Goal: Information Seeking & Learning: Find contact information

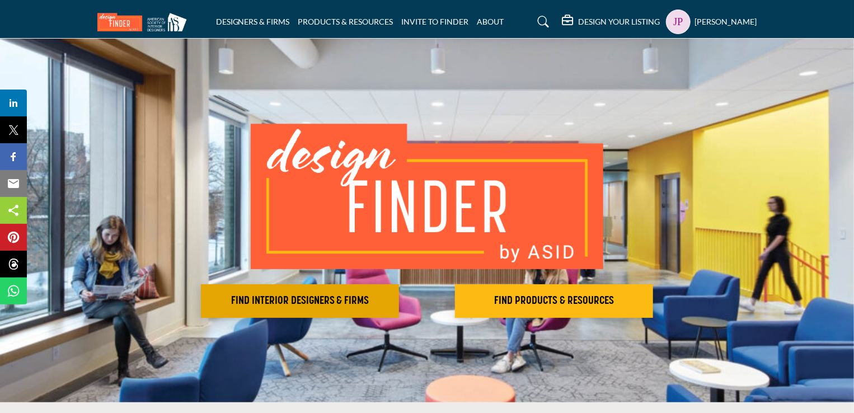
click at [291, 303] on h2 "FIND INTERIOR DESIGNERS & FIRMS" at bounding box center [299, 300] width 191 height 13
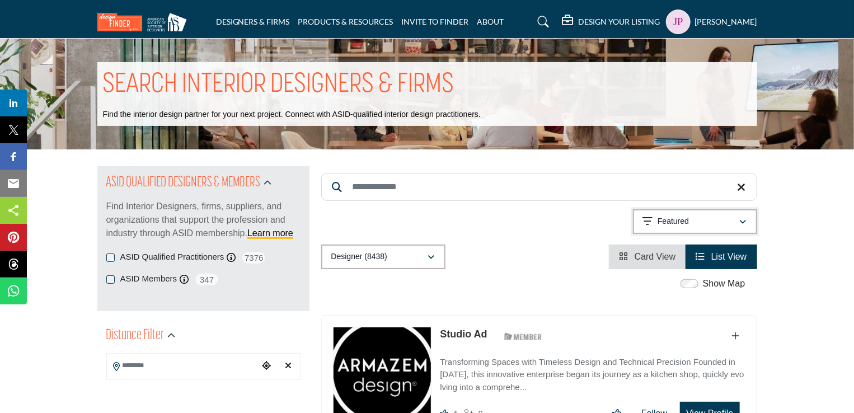
click at [699, 217] on div "Featured" at bounding box center [691, 221] width 96 height 13
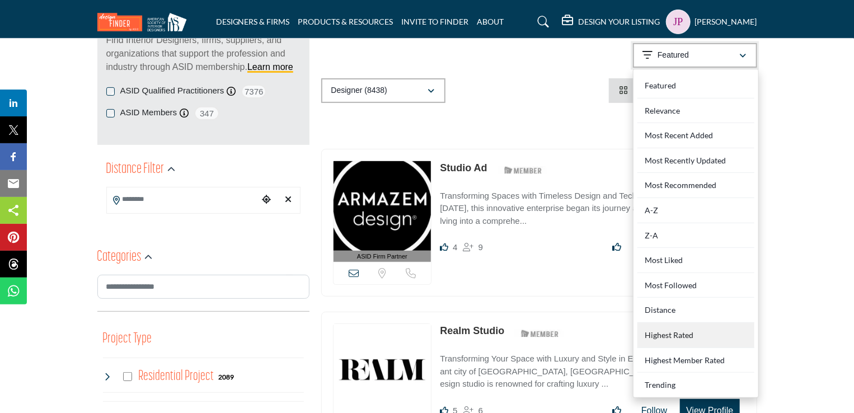
scroll to position [168, 0]
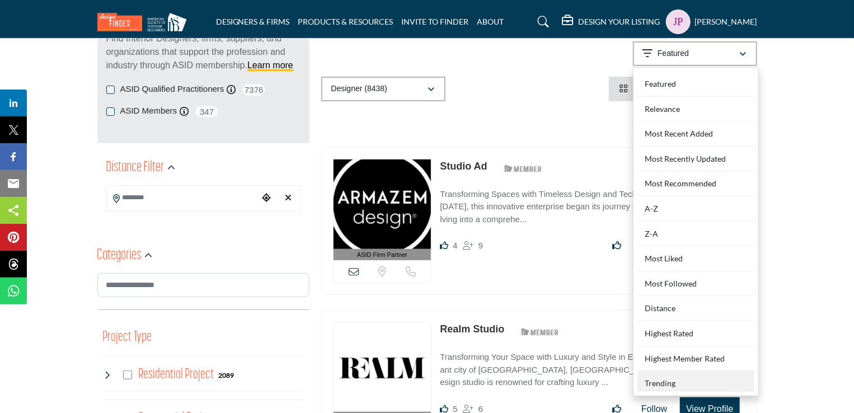
click at [659, 379] on div "Trending" at bounding box center [696, 381] width 117 height 21
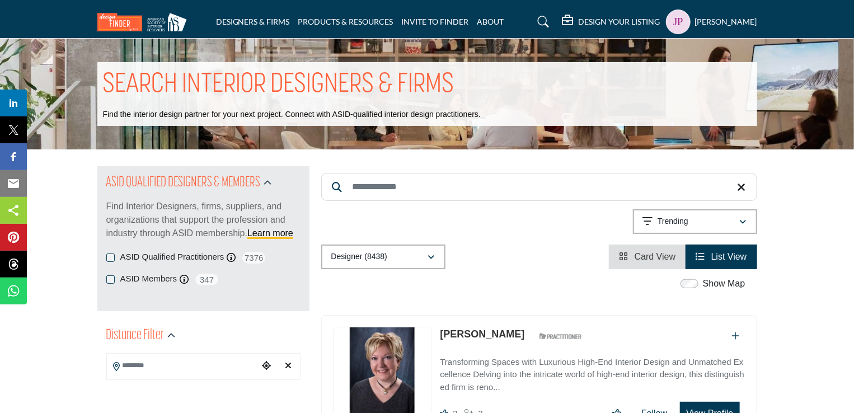
click at [477, 182] on input "Search Keyword" at bounding box center [539, 187] width 436 height 28
paste input "**********"
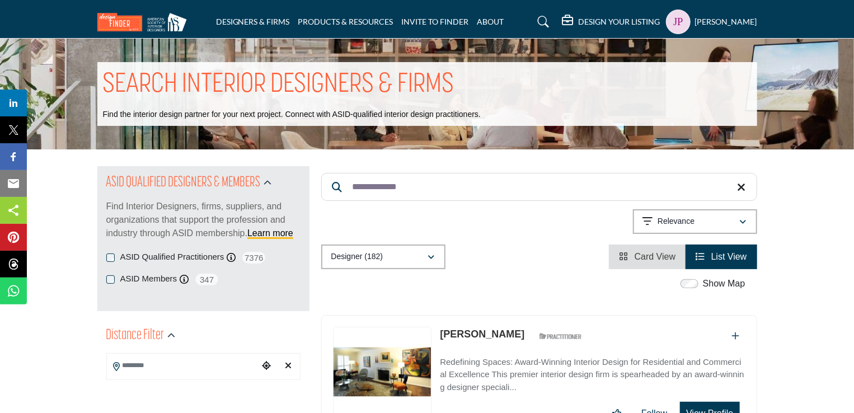
type input "**********"
click at [479, 332] on link "[PERSON_NAME]" at bounding box center [482, 334] width 85 height 11
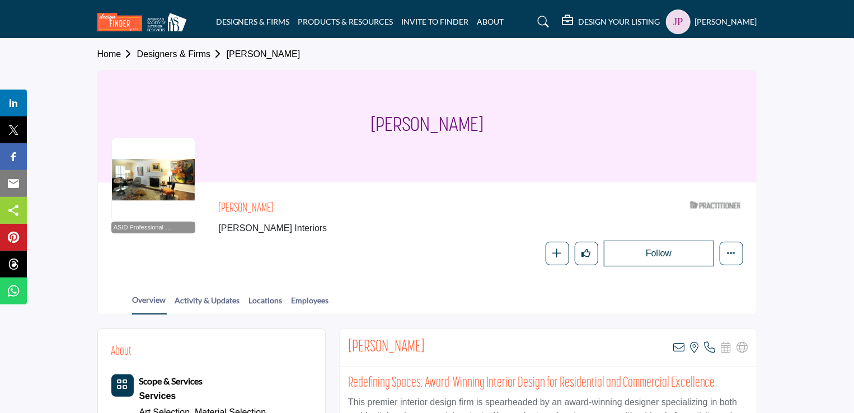
click at [625, 24] on h5 "DESIGN YOUR LISTING" at bounding box center [620, 22] width 82 height 10
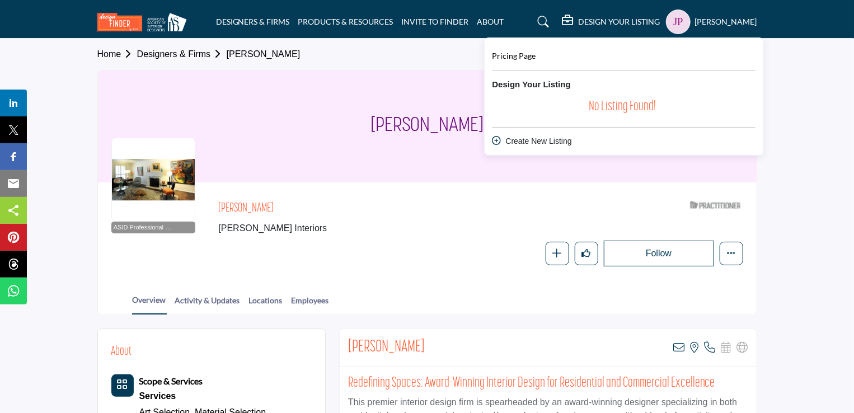
click at [119, 24] on img at bounding box center [144, 22] width 95 height 18
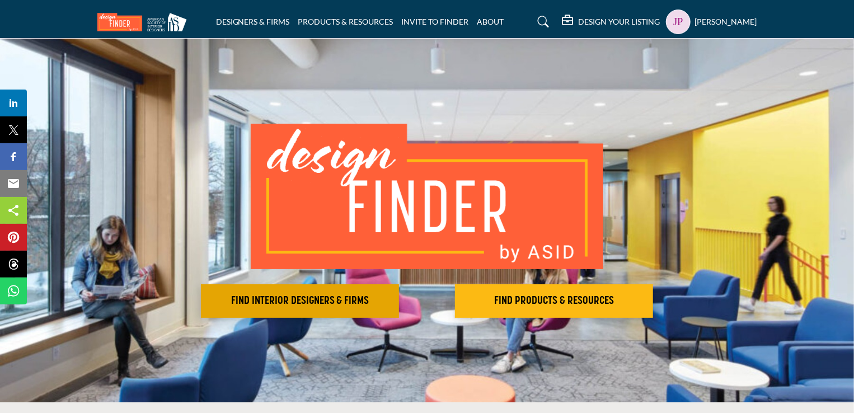
click at [316, 299] on h2 "FIND INTERIOR DESIGNERS & FIRMS" at bounding box center [299, 300] width 191 height 13
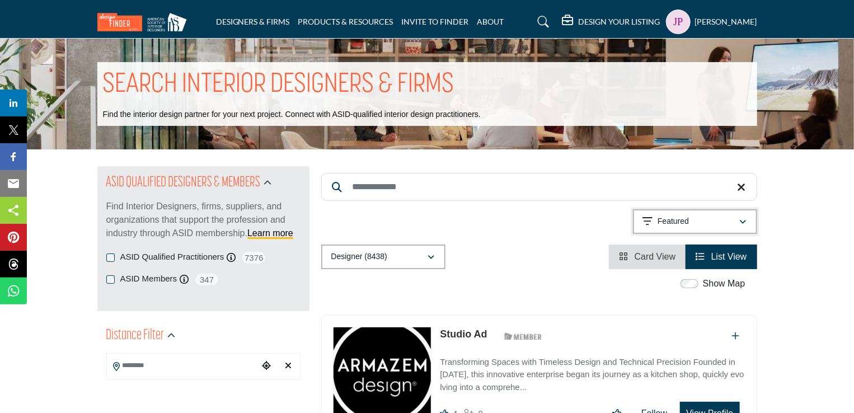
click at [697, 229] on button "Featured" at bounding box center [695, 221] width 124 height 25
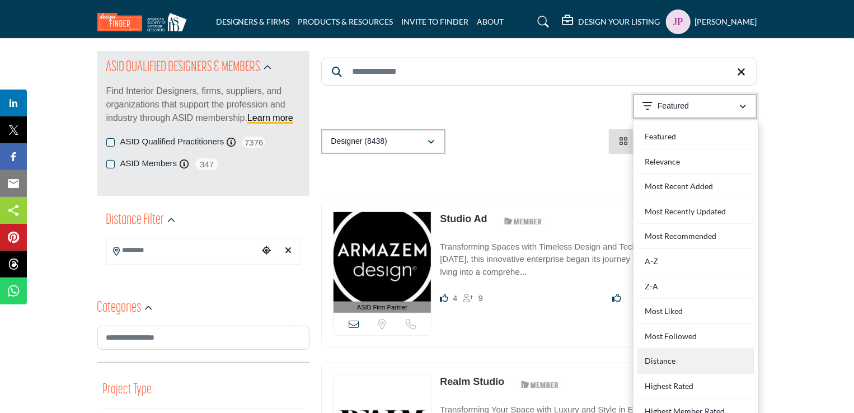
scroll to position [168, 0]
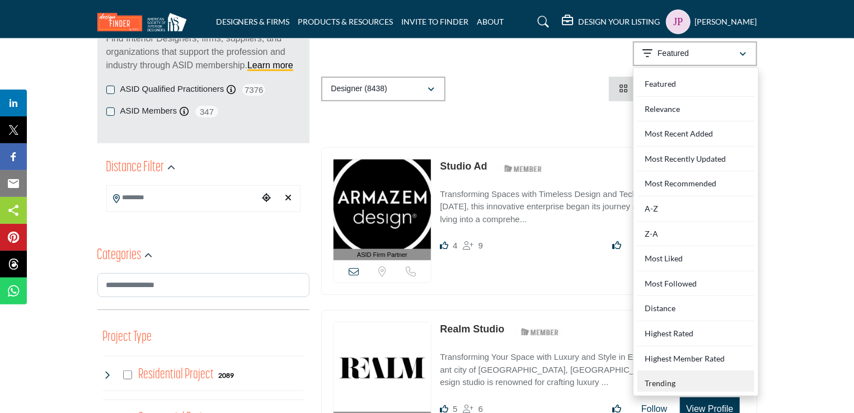
click at [674, 383] on div "Trending" at bounding box center [696, 381] width 117 height 21
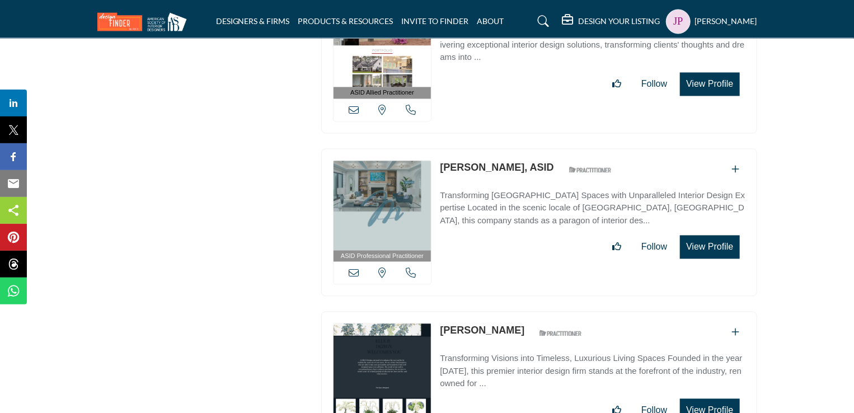
scroll to position [28532, 0]
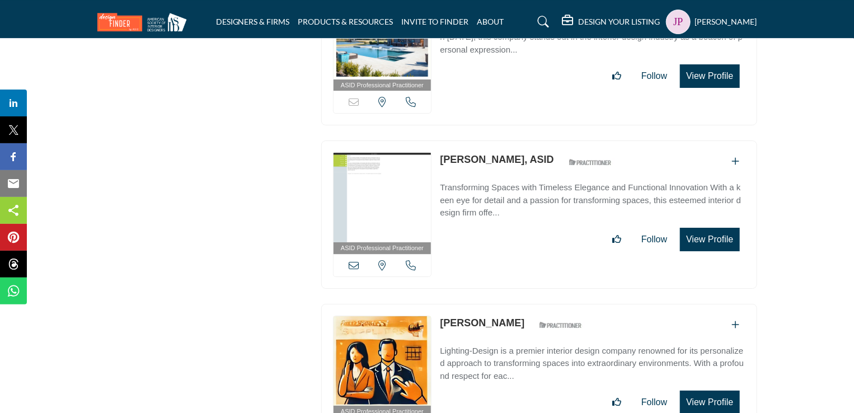
scroll to position [40597, 0]
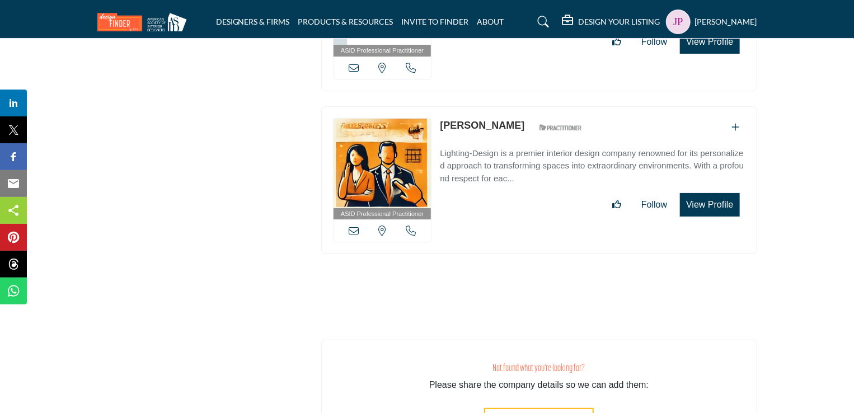
click at [549, 20] on icon at bounding box center [543, 21] width 11 height 11
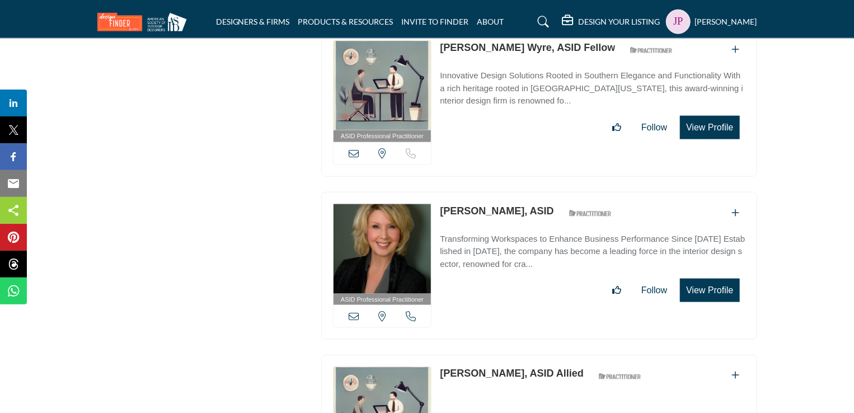
scroll to position [0, 0]
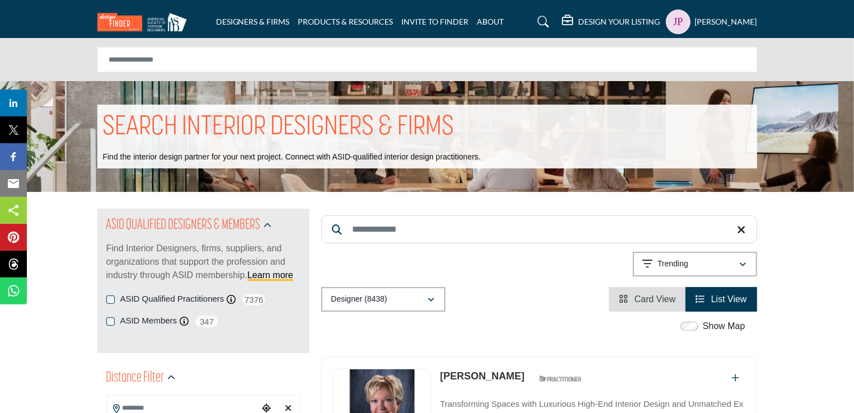
click at [399, 233] on input "Search Keyword" at bounding box center [539, 229] width 436 height 28
paste input "**********"
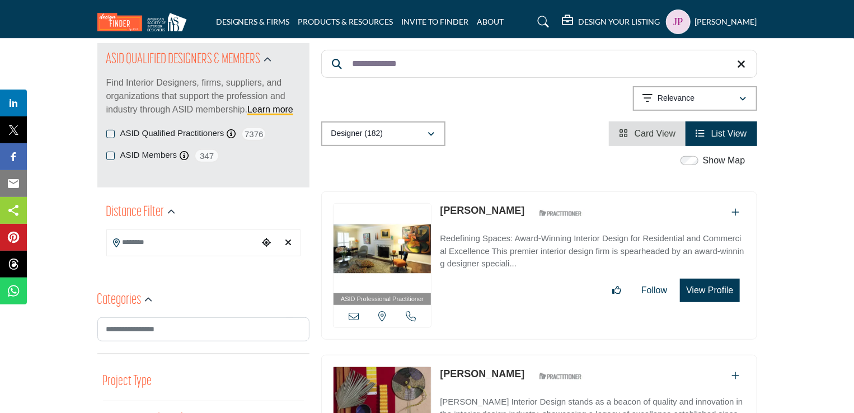
scroll to position [168, 0]
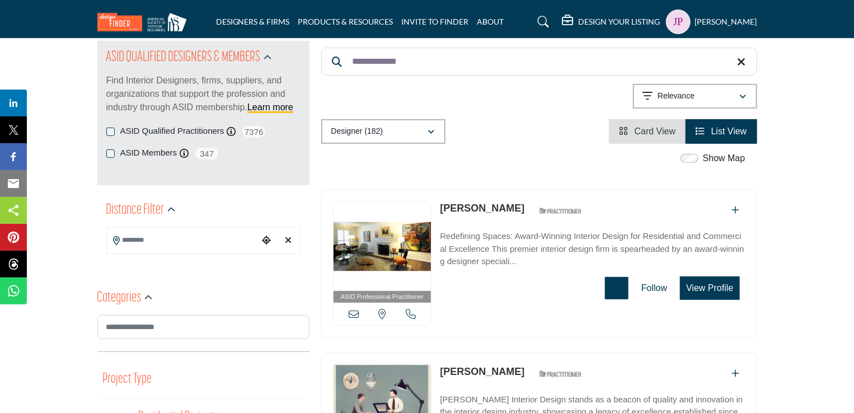
type input "**********"
drag, startPoint x: 713, startPoint y: 290, endPoint x: 484, endPoint y: 204, distance: 244.6
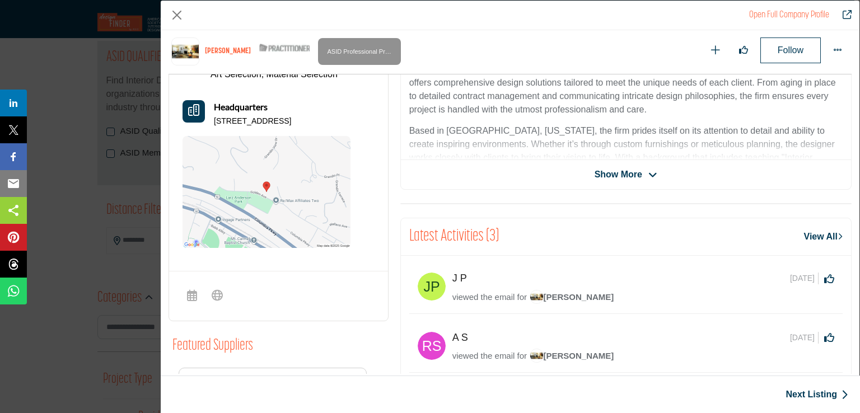
click at [812, 400] on link "Next Listing" at bounding box center [816, 394] width 63 height 13
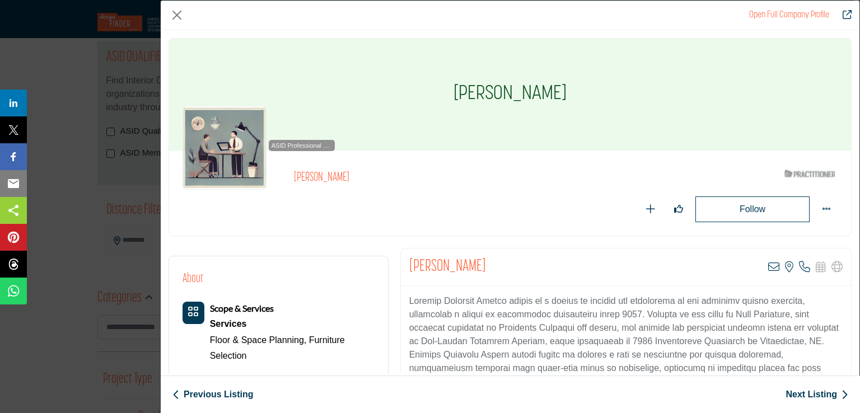
drag, startPoint x: 457, startPoint y: 90, endPoint x: 558, endPoint y: 90, distance: 101.3
click at [558, 90] on h1 "[PERSON_NAME]" at bounding box center [509, 95] width 113 height 112
copy h1 "[PERSON_NAME]"
click at [768, 267] on icon "Company Data Modal" at bounding box center [773, 266] width 11 height 11
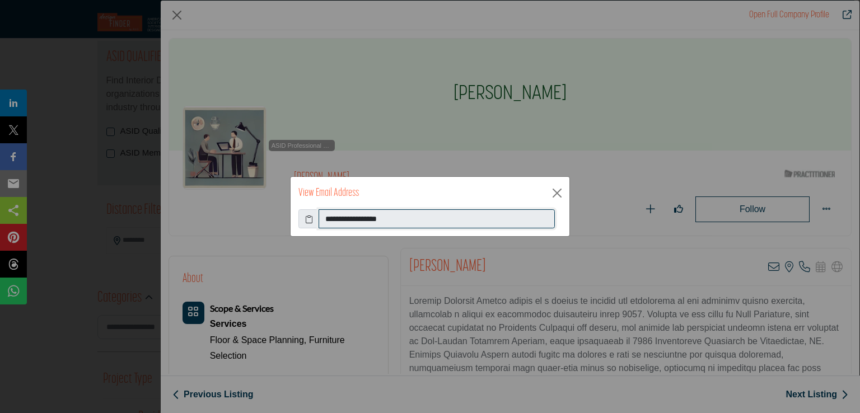
click at [360, 222] on input "**********" at bounding box center [436, 218] width 236 height 19
click at [360, 221] on input "**********" at bounding box center [436, 218] width 236 height 19
click at [559, 191] on button "Close" at bounding box center [557, 193] width 17 height 17
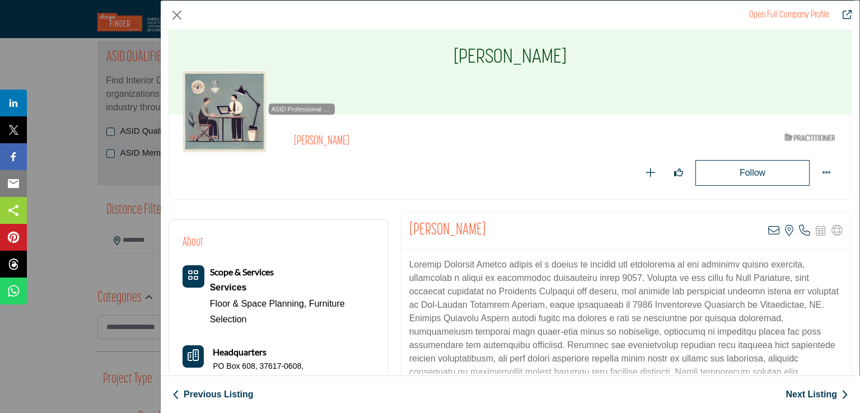
scroll to position [56, 0]
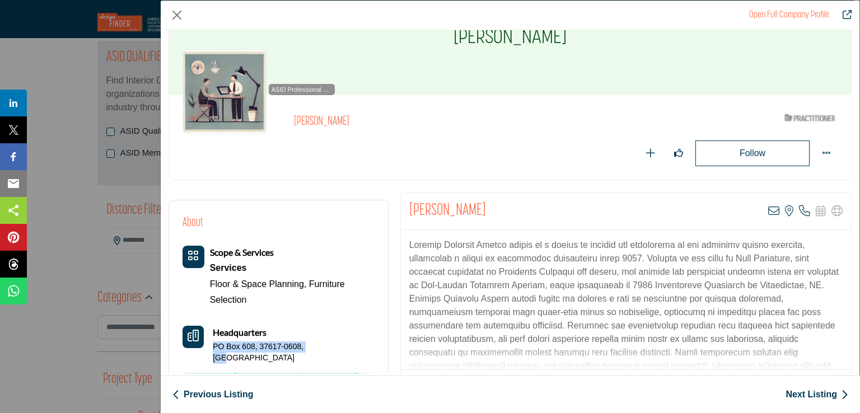
drag, startPoint x: 224, startPoint y: 345, endPoint x: 324, endPoint y: 343, distance: 99.1
click at [324, 343] on div "Headquarters PO Box 608, 37617-0608, USA" at bounding box center [278, 345] width 192 height 38
copy p "PO Box 608, 37617-0608, USA"
click at [799, 209] on icon "Company Data Modal" at bounding box center [804, 210] width 11 height 11
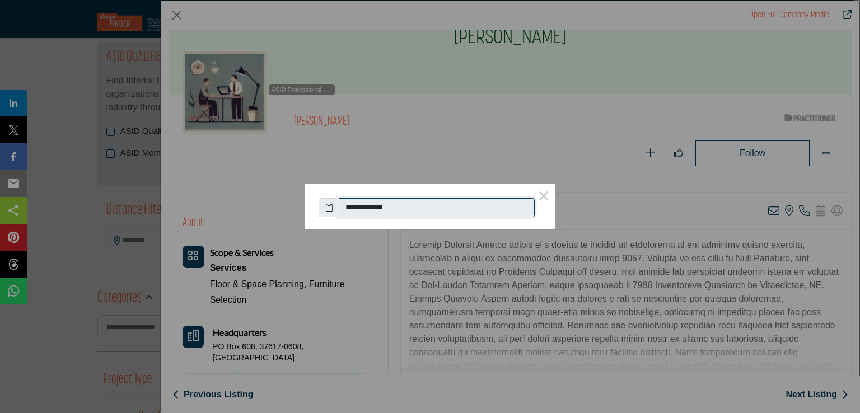
click at [406, 212] on input "**********" at bounding box center [437, 207] width 196 height 19
click at [394, 209] on input "**********" at bounding box center [437, 207] width 196 height 19
click at [540, 201] on button "×" at bounding box center [544, 196] width 24 height 24
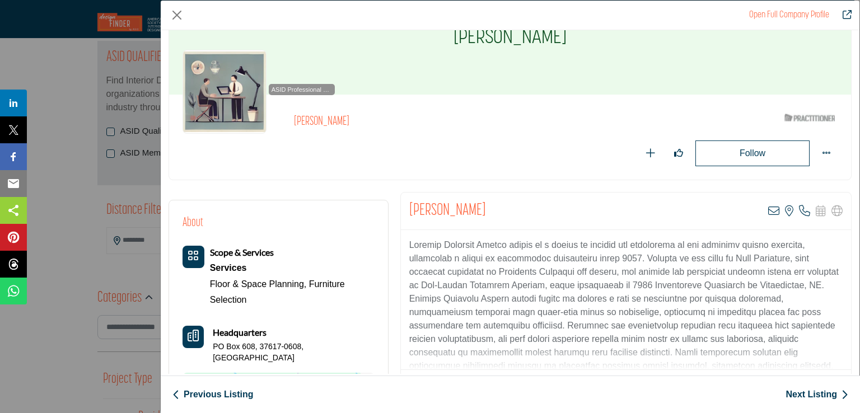
click at [803, 394] on link "Next Listing" at bounding box center [816, 394] width 63 height 13
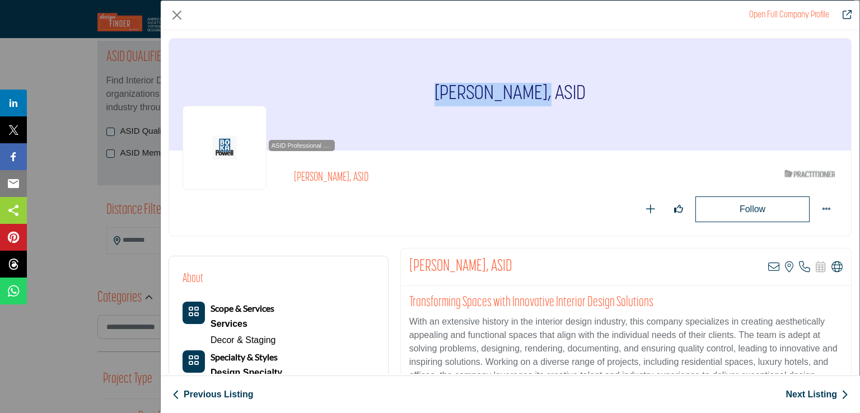
drag, startPoint x: 437, startPoint y: 90, endPoint x: 542, endPoint y: 90, distance: 105.2
click at [542, 90] on h1 "[PERSON_NAME], ASID" at bounding box center [509, 95] width 151 height 112
copy h1 "Connie Jackson"
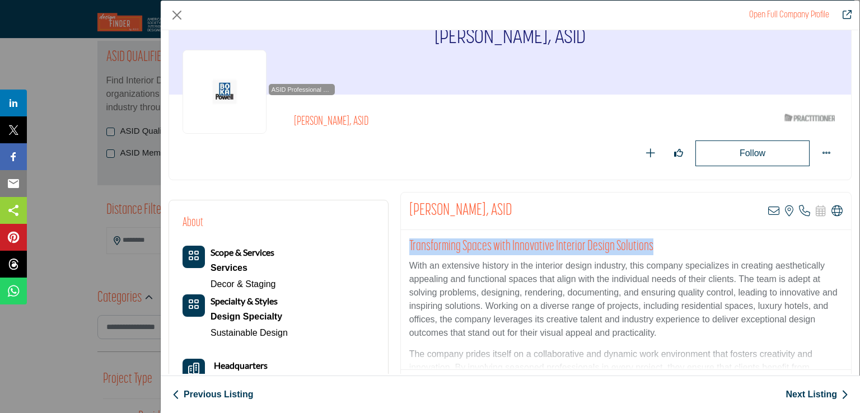
drag, startPoint x: 649, startPoint y: 247, endPoint x: 407, endPoint y: 249, distance: 241.8
click at [409, 249] on h2 "Transforming Spaces with Innovative Interior Design Solutions" at bounding box center [625, 246] width 433 height 17
copy h2 "Transforming Spaces with Innovative Interior Design Solutions"
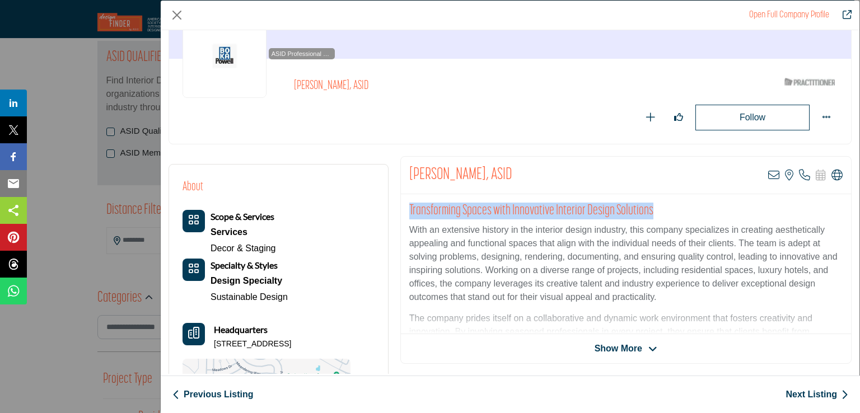
scroll to position [112, 0]
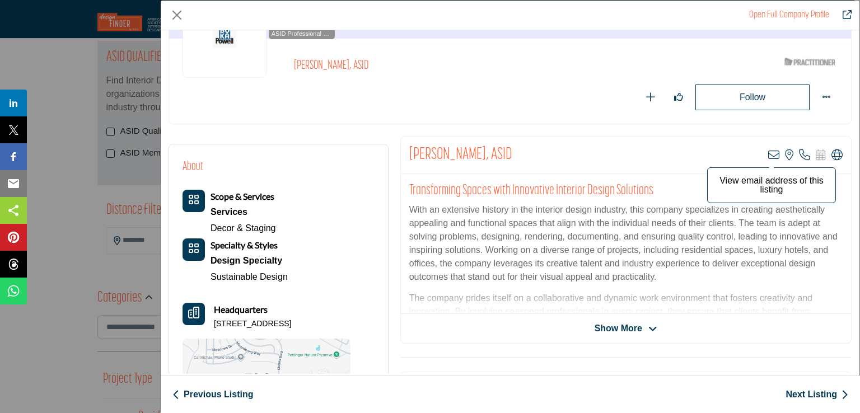
click at [768, 155] on icon "Company Data Modal" at bounding box center [773, 154] width 11 height 11
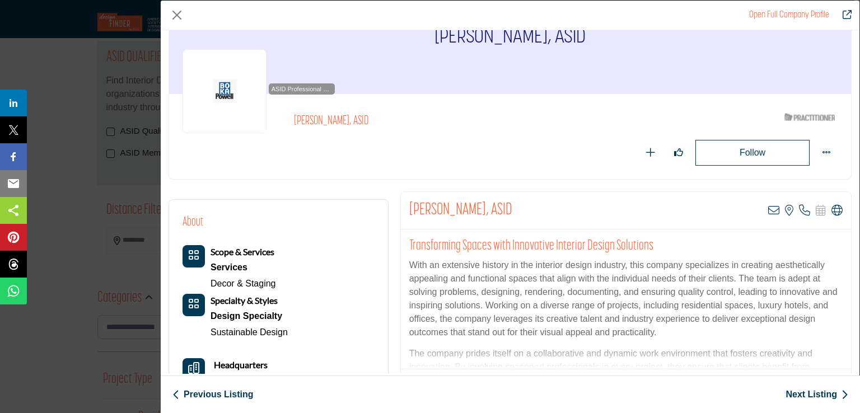
scroll to position [56, 0]
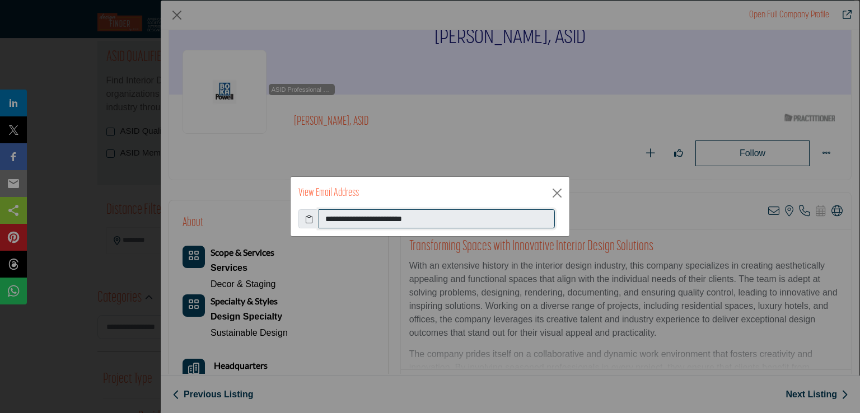
click at [369, 222] on input "**********" at bounding box center [436, 218] width 236 height 19
click at [560, 197] on button "Close" at bounding box center [557, 193] width 17 height 17
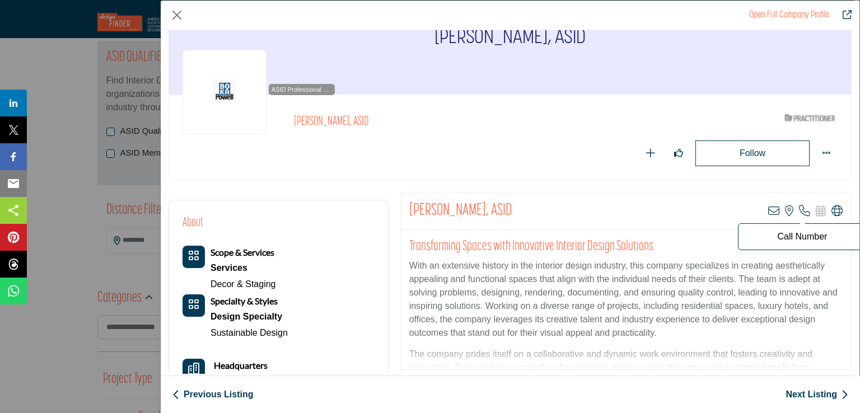
click at [803, 211] on icon "Company Data Modal" at bounding box center [804, 210] width 11 height 11
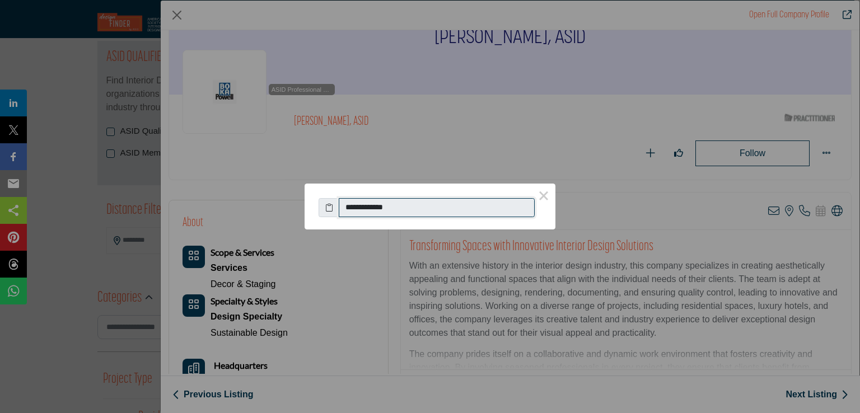
click at [365, 208] on input "**********" at bounding box center [437, 207] width 196 height 19
click at [546, 193] on button "×" at bounding box center [544, 196] width 24 height 24
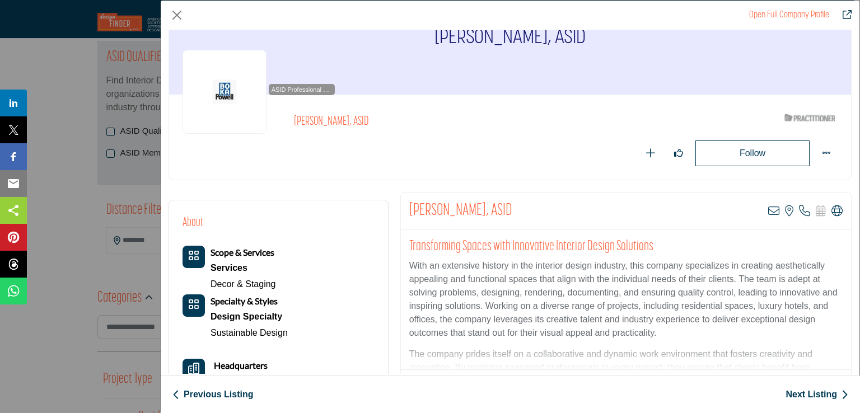
scroll to position [112, 0]
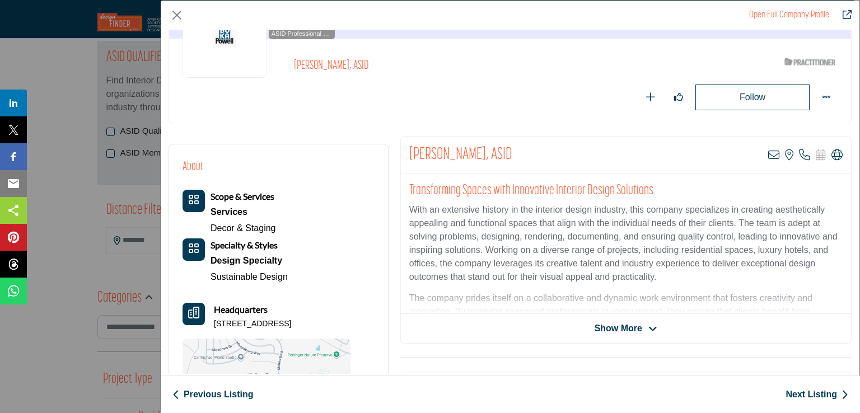
drag, startPoint x: 214, startPoint y: 325, endPoint x: 334, endPoint y: 325, distance: 119.8
click at [291, 325] on p "1450 Merion Dr, 75087-2333, USA" at bounding box center [252, 323] width 77 height 11
copy p "1450 Merion Dr, 75087-2333, USA"
click at [827, 392] on link "Next Listing" at bounding box center [816, 394] width 63 height 13
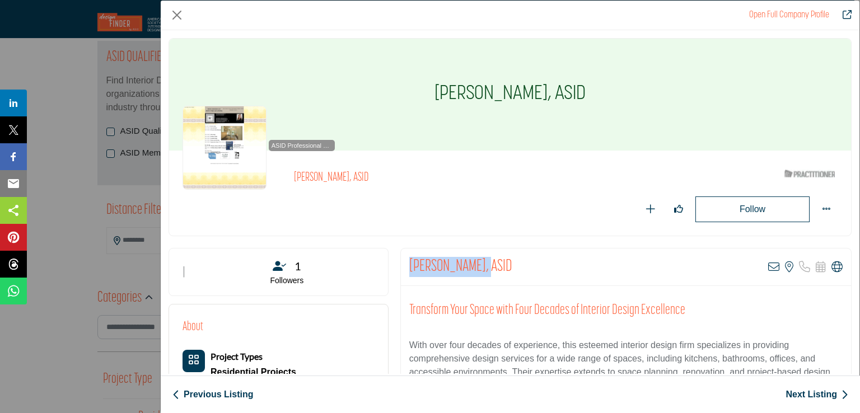
drag, startPoint x: 410, startPoint y: 265, endPoint x: 488, endPoint y: 270, distance: 78.6
click at [488, 270] on h2 "[PERSON_NAME], ASID" at bounding box center [460, 267] width 103 height 20
copy h2 "MaryLys Jackson"
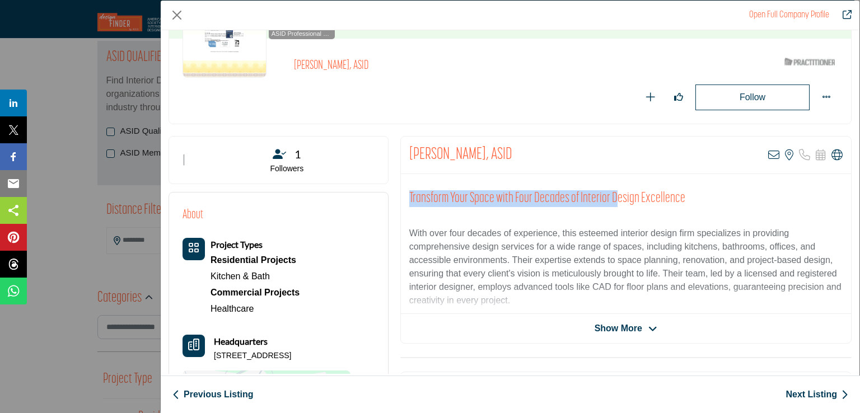
drag, startPoint x: 407, startPoint y: 195, endPoint x: 610, endPoint y: 195, distance: 202.1
click at [610, 195] on h2 "Transform Your Space with Four Decades of Interior Design Excellence" at bounding box center [625, 198] width 433 height 17
click at [445, 203] on h2 "Transform Your Space with Four Decades of Interior Design Excellence" at bounding box center [625, 198] width 433 height 17
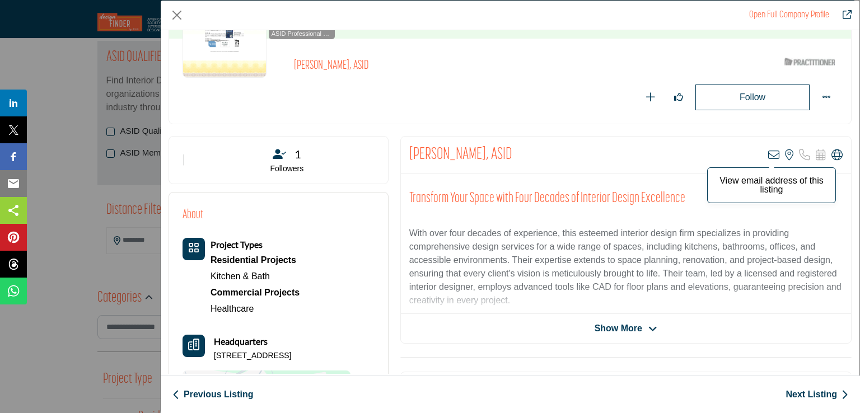
click at [768, 151] on icon "Company Data Modal" at bounding box center [773, 154] width 11 height 11
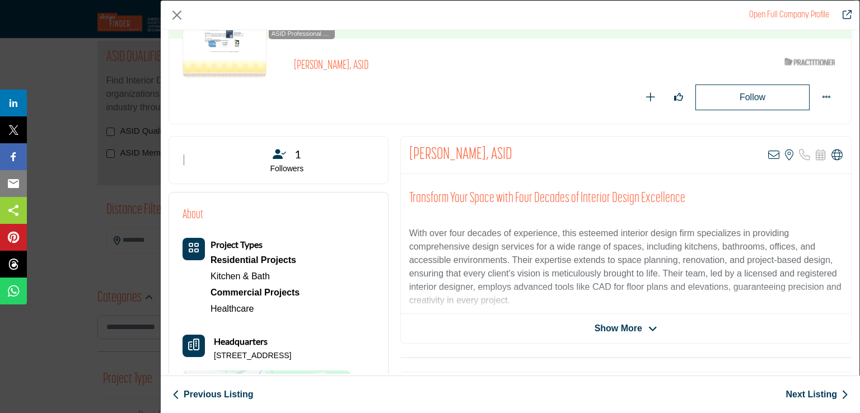
scroll to position [0, 0]
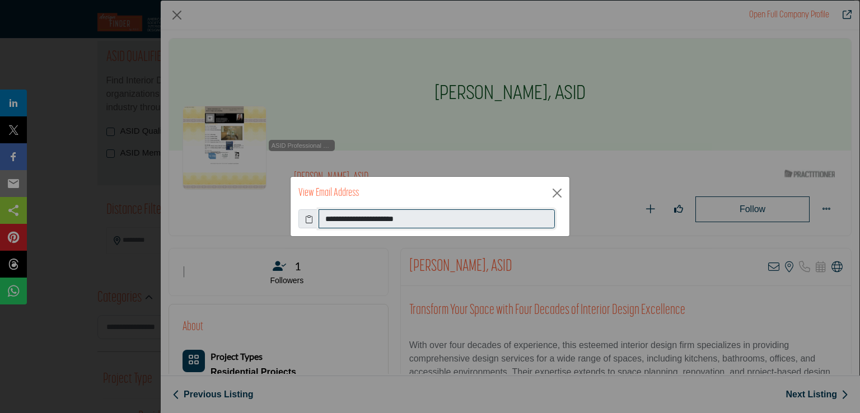
click at [349, 218] on input "**********" at bounding box center [436, 218] width 236 height 19
click at [563, 195] on button "Close" at bounding box center [557, 193] width 17 height 17
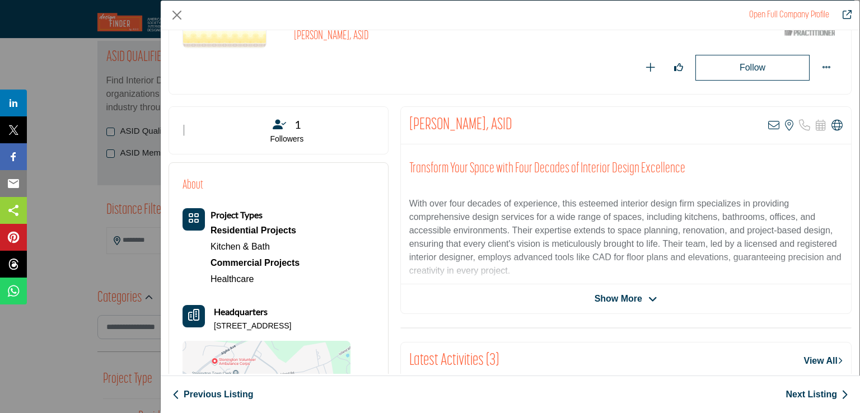
scroll to position [168, 0]
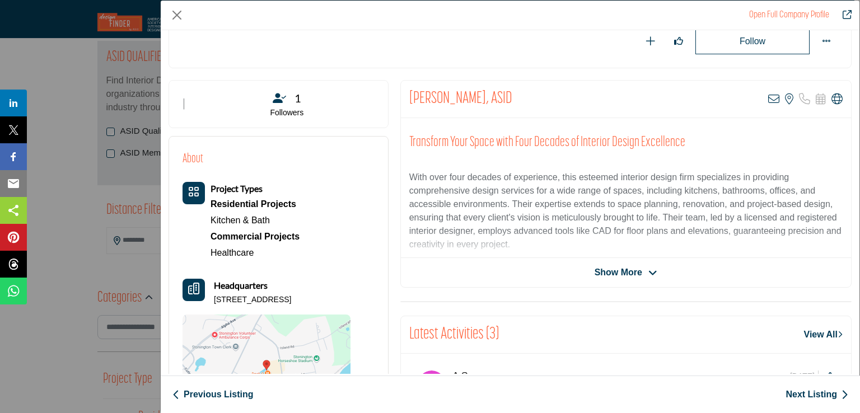
drag, startPoint x: 213, startPoint y: 298, endPoint x: 246, endPoint y: 310, distance: 35.1
click at [246, 306] on p "22 Bayview Ave, Velvet Mill Studios, 06378-1142, USA" at bounding box center [252, 299] width 77 height 11
copy p "22 Bayview Ave, Velvet Mill Studios, 06378-1142, USA"
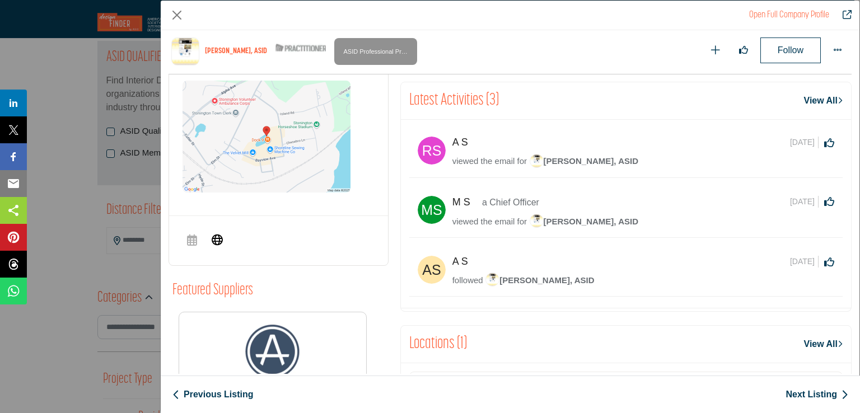
scroll to position [381, 0]
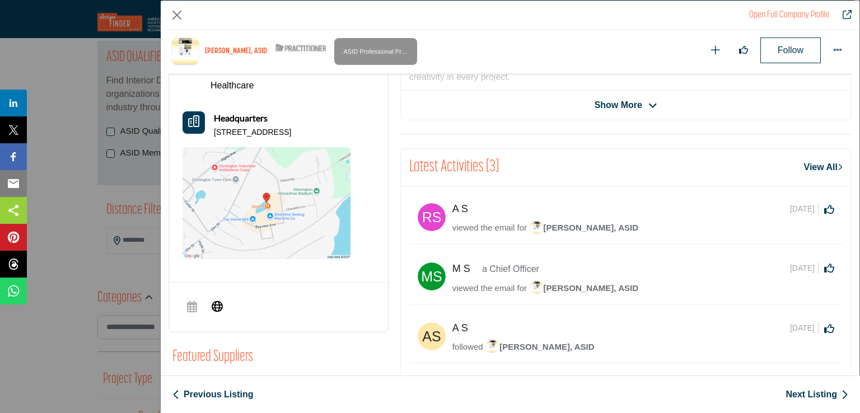
copy p "22 Bayview Ave, Velvet Mill Studios, 06378-1142, USA"
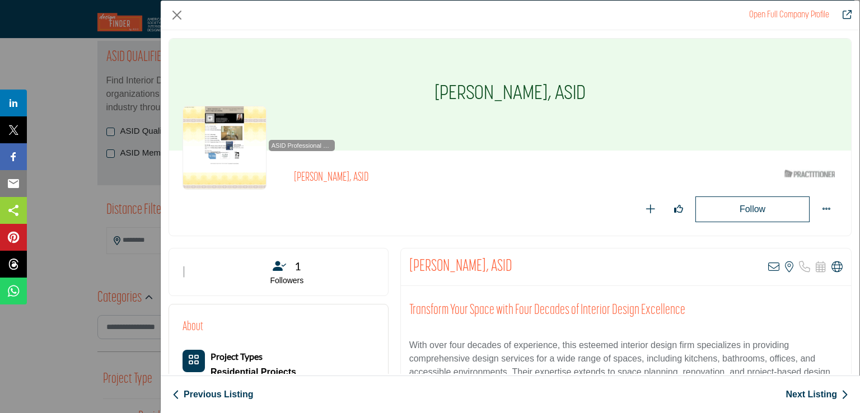
scroll to position [0, 0]
click at [826, 392] on link "Next Listing" at bounding box center [816, 394] width 63 height 13
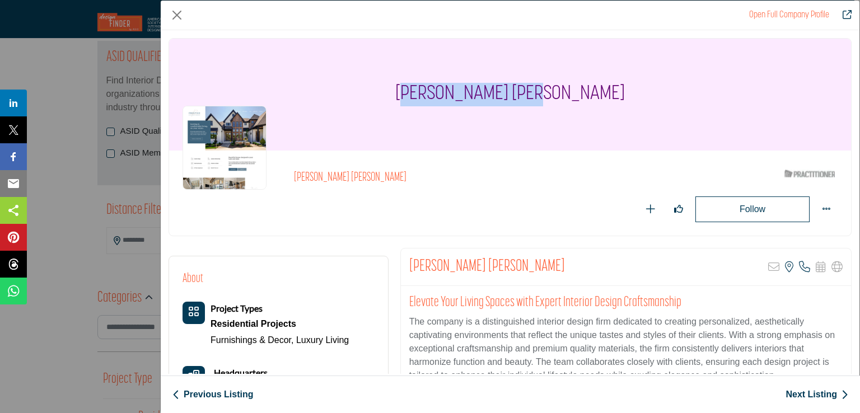
drag, startPoint x: 439, startPoint y: 91, endPoint x: 569, endPoint y: 90, distance: 129.3
click at [569, 90] on h1 "[PERSON_NAME] [PERSON_NAME]" at bounding box center [509, 95] width 229 height 112
drag, startPoint x: 434, startPoint y: 95, endPoint x: 575, endPoint y: 96, distance: 141.1
click at [575, 96] on div "[PERSON_NAME] [PERSON_NAME]" at bounding box center [510, 95] width 682 height 112
copy h1 "[PERSON_NAME] [PERSON_NAME]"
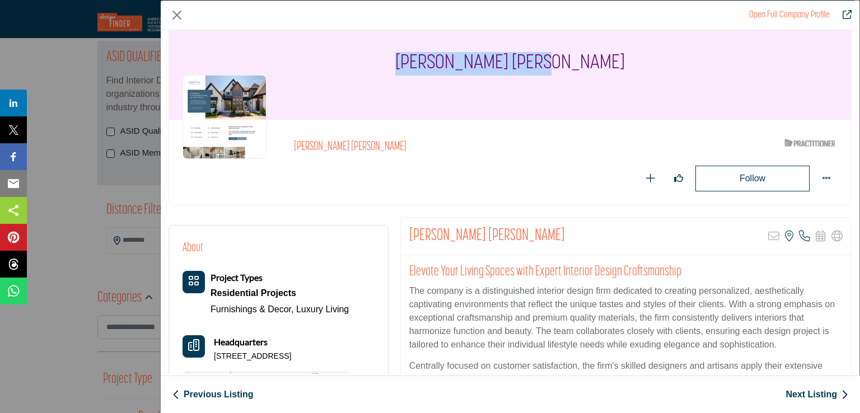
scroll to position [56, 0]
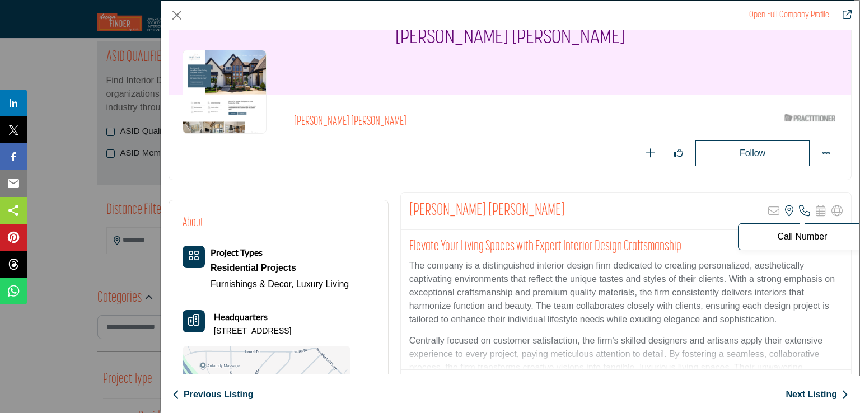
click at [802, 207] on icon "Company Data Modal" at bounding box center [804, 210] width 11 height 11
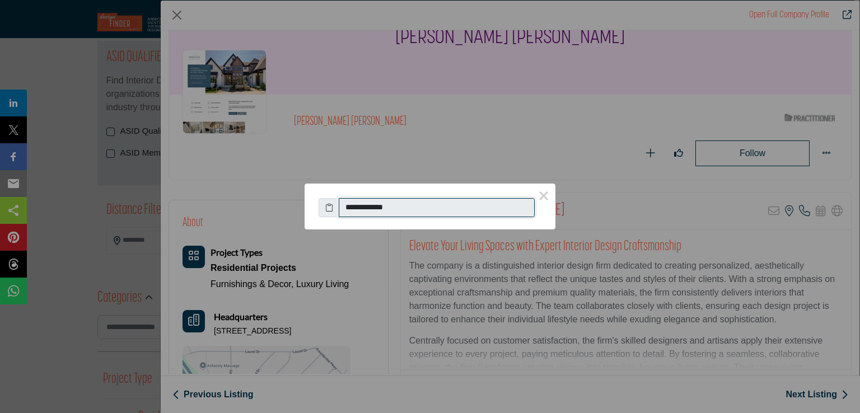
click at [373, 205] on input "**********" at bounding box center [437, 207] width 196 height 19
click at [545, 198] on button "×" at bounding box center [544, 196] width 24 height 24
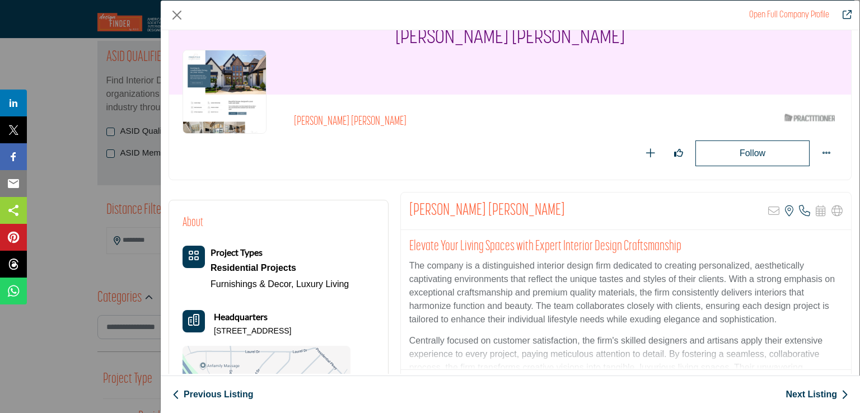
drag, startPoint x: 215, startPoint y: 330, endPoint x: 344, endPoint y: 331, distance: 128.7
click at [291, 331] on p "9379 Hyde Park Dr, 44087-1516, USA" at bounding box center [252, 331] width 77 height 11
copy p "9379 Hyde Park Dr, 44087-1516, USA"
click at [828, 399] on link "Next Listing" at bounding box center [816, 394] width 63 height 13
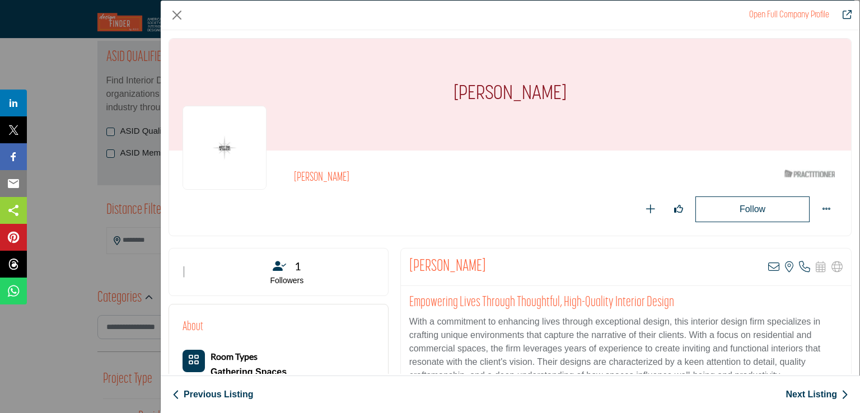
drag, startPoint x: 429, startPoint y: 92, endPoint x: 585, endPoint y: 96, distance: 156.2
click at [566, 96] on h1 "[PERSON_NAME]" at bounding box center [509, 95] width 113 height 112
click at [768, 268] on icon "Company Data Modal" at bounding box center [773, 266] width 11 height 11
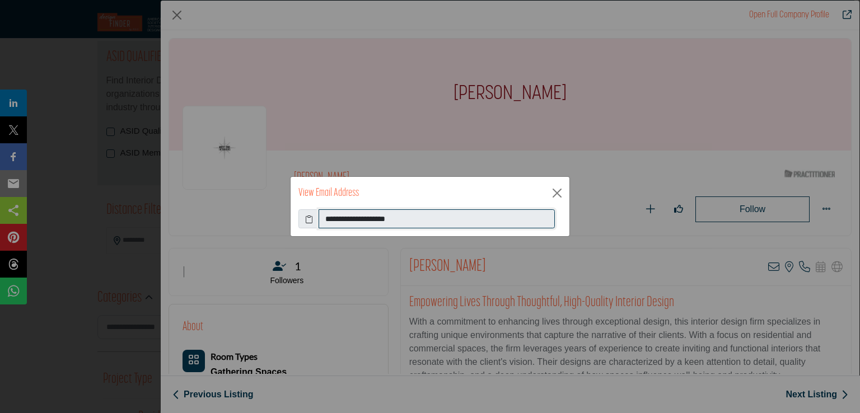
click at [358, 217] on input "**********" at bounding box center [436, 218] width 236 height 19
drag, startPoint x: 557, startPoint y: 189, endPoint x: 559, endPoint y: 195, distance: 6.8
click at [558, 189] on button "Close" at bounding box center [557, 193] width 17 height 17
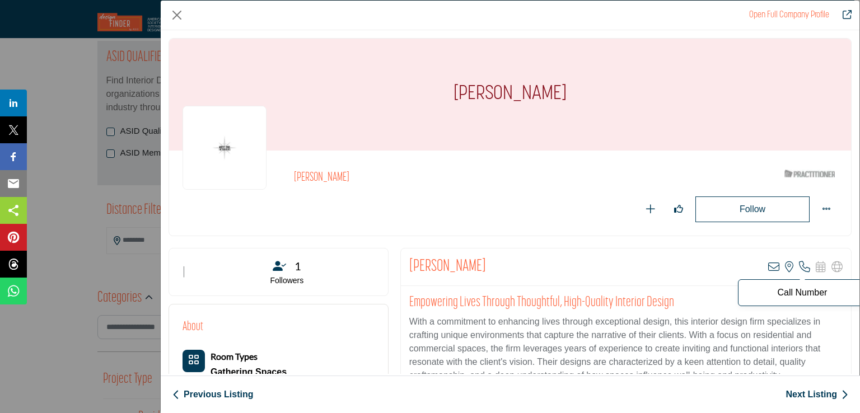
click at [799, 266] on icon "Company Data Modal" at bounding box center [804, 266] width 11 height 11
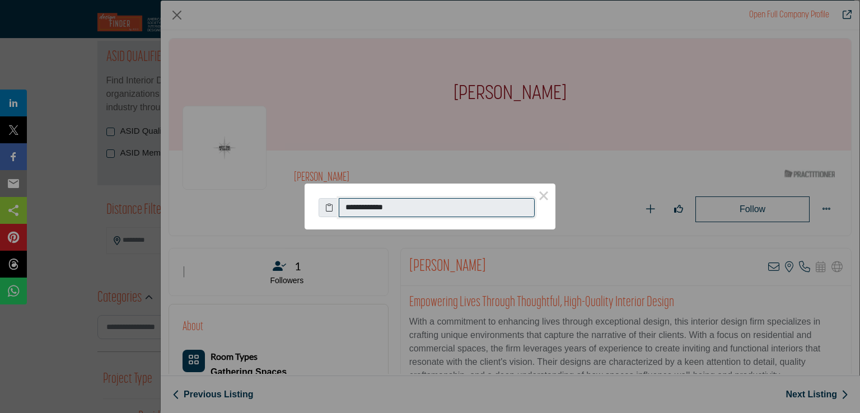
click at [373, 211] on input "**********" at bounding box center [437, 207] width 196 height 19
click at [545, 198] on button "×" at bounding box center [544, 196] width 24 height 24
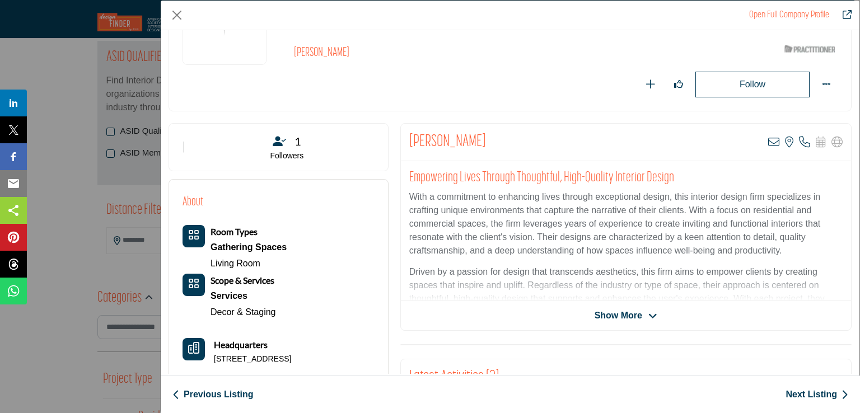
scroll to position [168, 0]
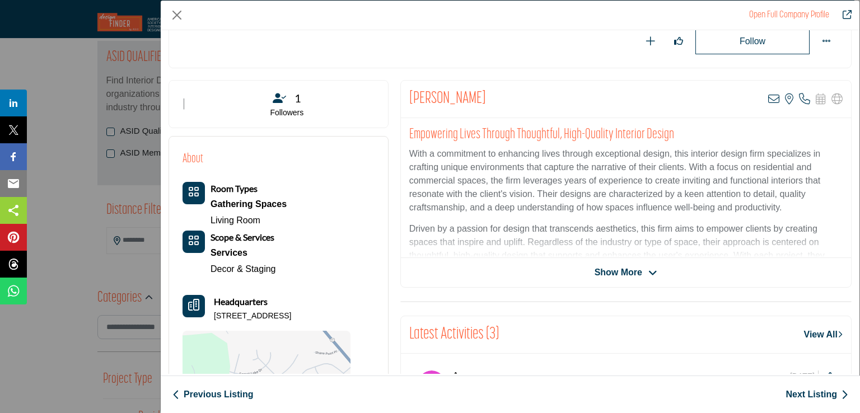
drag, startPoint x: 215, startPoint y: 314, endPoint x: 347, endPoint y: 315, distance: 132.1
click at [291, 315] on p "913 Century Oak Dr, 37211-7054, USA" at bounding box center [252, 316] width 77 height 11
click at [816, 392] on link "Next Listing" at bounding box center [816, 394] width 63 height 13
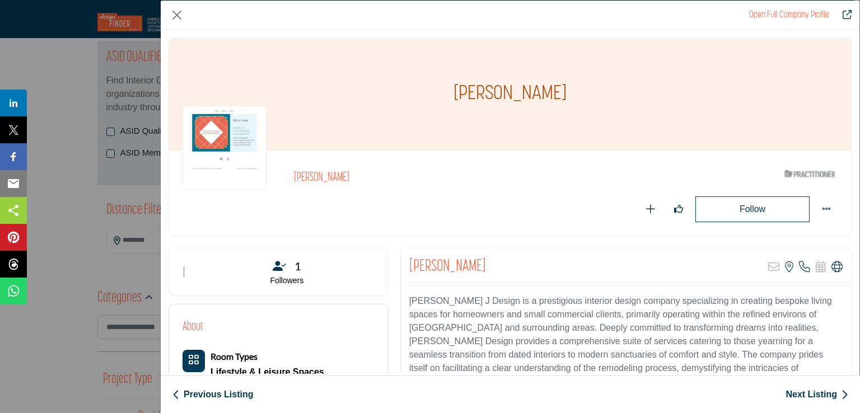
drag, startPoint x: 434, startPoint y: 92, endPoint x: 580, endPoint y: 92, distance: 146.6
click at [566, 92] on h1 "[PERSON_NAME]" at bounding box center [509, 95] width 113 height 112
click at [799, 266] on icon "Company Data Modal" at bounding box center [804, 266] width 11 height 11
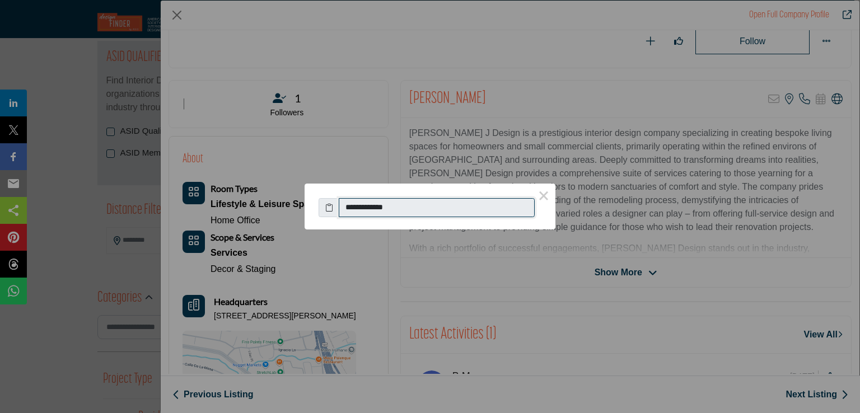
click at [363, 207] on input "**********" at bounding box center [437, 207] width 196 height 19
click at [549, 196] on button "×" at bounding box center [544, 196] width 24 height 24
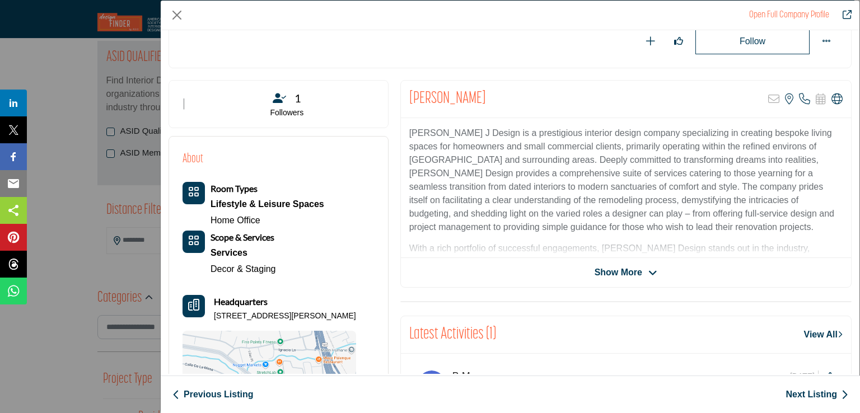
drag, startPoint x: 214, startPoint y: 315, endPoint x: 359, endPoint y: 317, distance: 145.0
click at [356, 317] on p "448 Ignacio Blvd # 280, 94949-6085, USA" at bounding box center [285, 316] width 142 height 11
click at [809, 396] on link "Next Listing" at bounding box center [816, 394] width 63 height 13
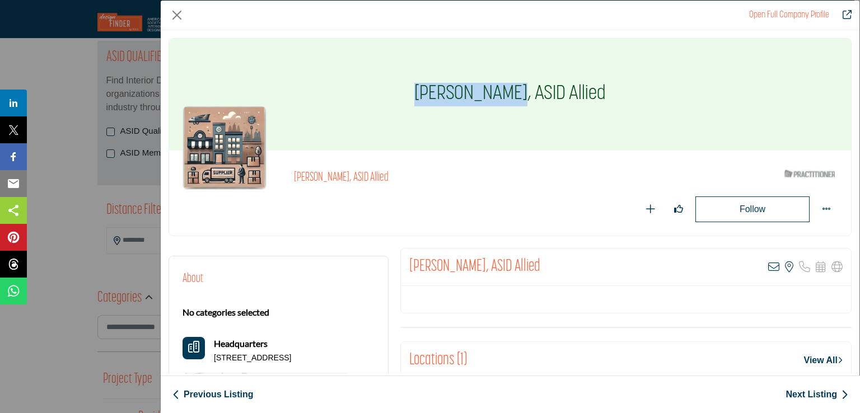
drag, startPoint x: 419, startPoint y: 93, endPoint x: 520, endPoint y: 90, distance: 101.4
click at [520, 90] on h1 "[PERSON_NAME], ASID Allied" at bounding box center [509, 95] width 191 height 112
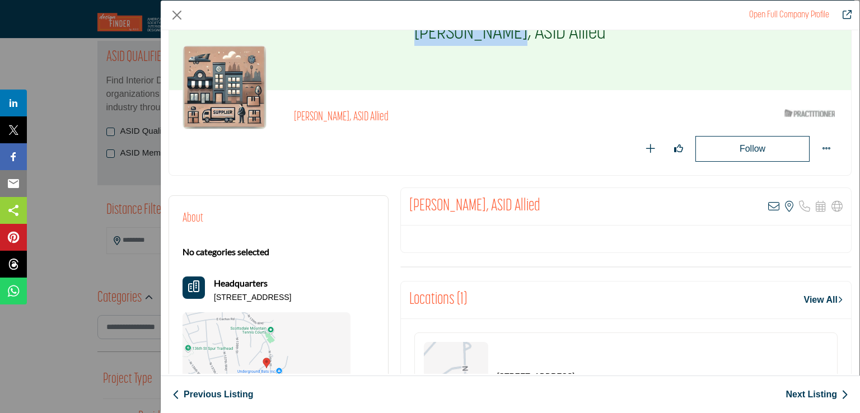
scroll to position [0, 0]
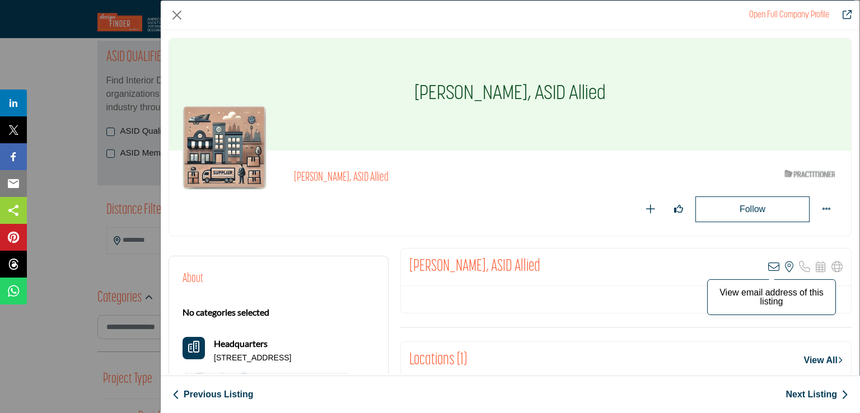
click at [768, 269] on icon "Company Data Modal" at bounding box center [773, 266] width 11 height 11
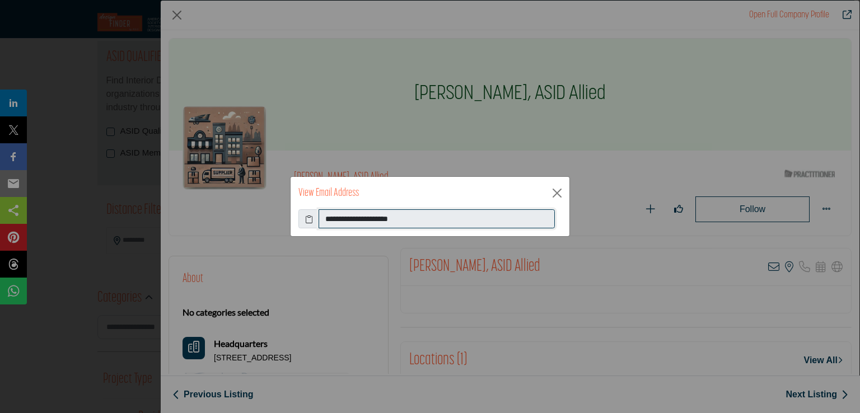
click at [335, 218] on input "**********" at bounding box center [436, 218] width 236 height 19
click at [560, 190] on button "Close" at bounding box center [557, 193] width 17 height 17
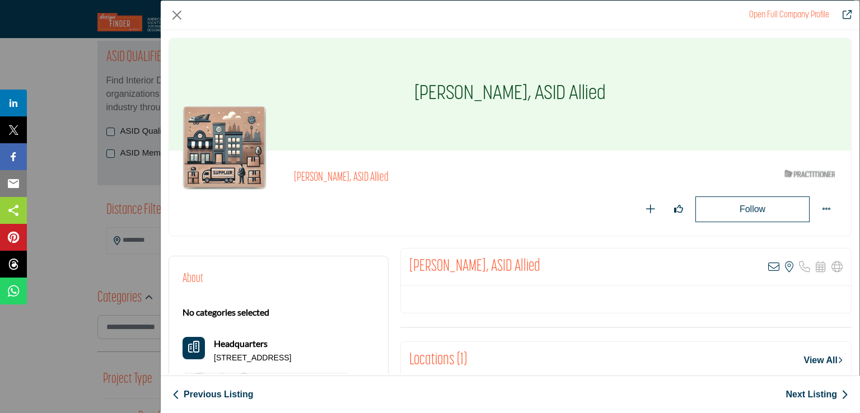
drag, startPoint x: 214, startPoint y: 360, endPoint x: 343, endPoint y: 362, distance: 128.8
click at [291, 362] on p "13925 E Laurel Ln, 85259-3738, USA" at bounding box center [252, 358] width 77 height 11
click at [794, 393] on link "Next Listing" at bounding box center [816, 394] width 63 height 13
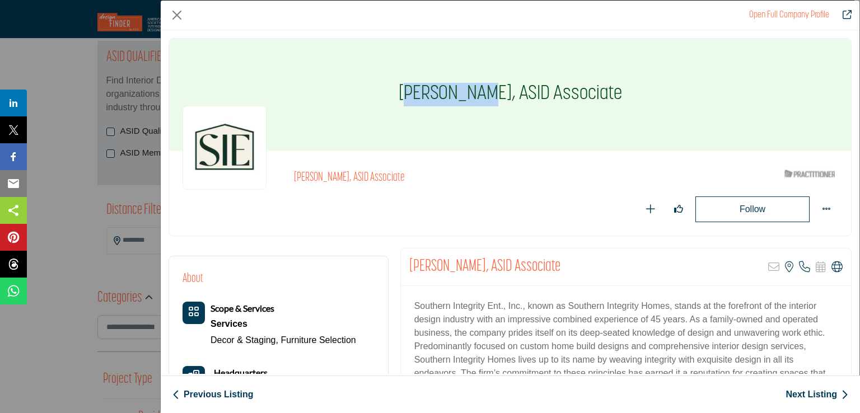
drag, startPoint x: 412, startPoint y: 95, endPoint x: 484, endPoint y: 97, distance: 71.7
click at [484, 97] on h1 "[PERSON_NAME], ASID Associate" at bounding box center [510, 95] width 223 height 112
drag, startPoint x: 409, startPoint y: 92, endPoint x: 492, endPoint y: 96, distance: 83.5
click at [495, 95] on h1 "[PERSON_NAME], ASID Associate" at bounding box center [510, 95] width 223 height 112
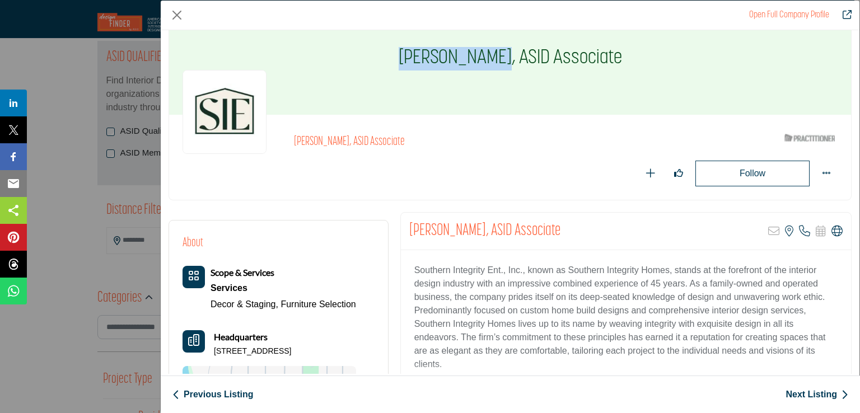
scroll to position [56, 0]
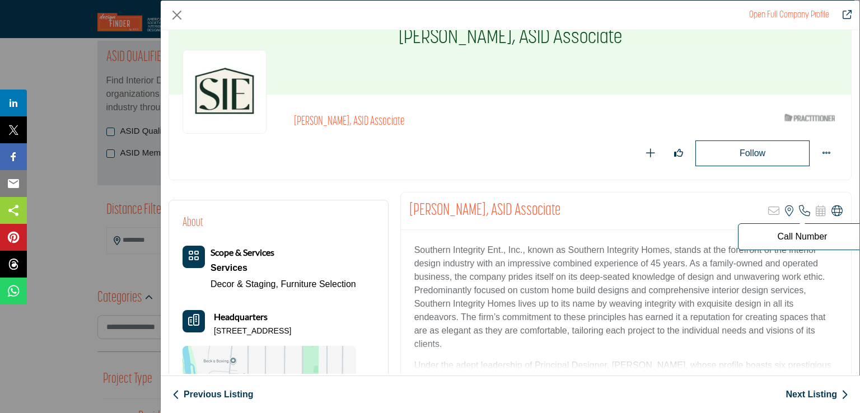
click at [799, 213] on icon "Company Data Modal" at bounding box center [804, 210] width 11 height 11
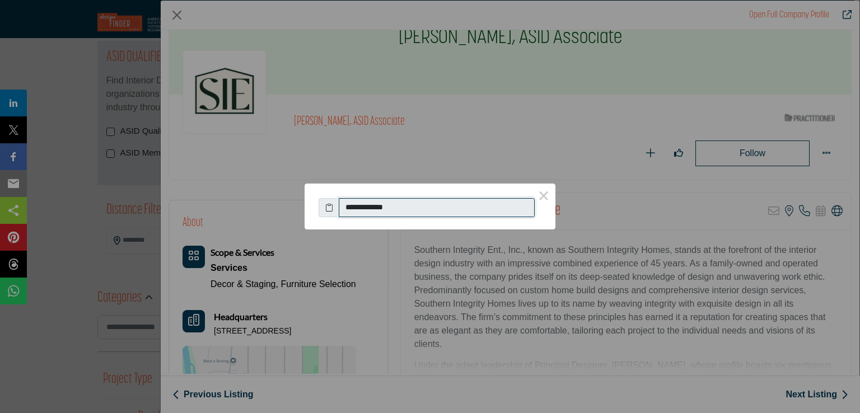
click at [380, 208] on input "**********" at bounding box center [437, 207] width 196 height 19
click at [546, 197] on button "×" at bounding box center [544, 196] width 24 height 24
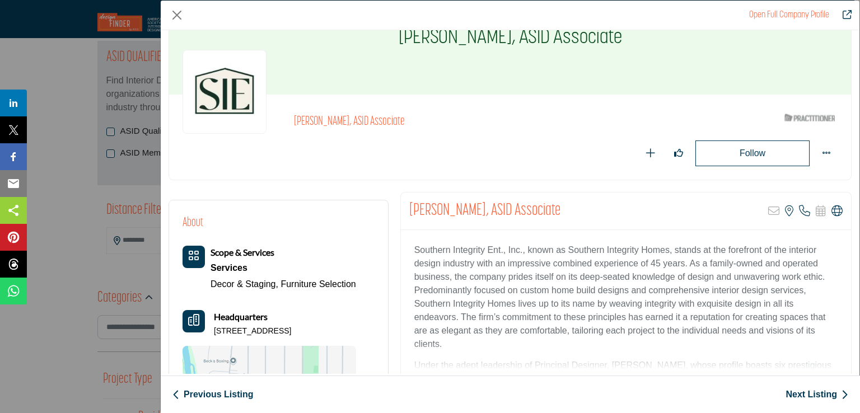
drag, startPoint x: 214, startPoint y: 332, endPoint x: 324, endPoint y: 331, distance: 109.7
click at [291, 331] on p "63 Miles Ave, 14450-2415, USA" at bounding box center [252, 331] width 77 height 11
drag, startPoint x: 804, startPoint y: 393, endPoint x: 859, endPoint y: 5, distance: 391.8
click at [804, 393] on link "Next Listing" at bounding box center [816, 394] width 63 height 13
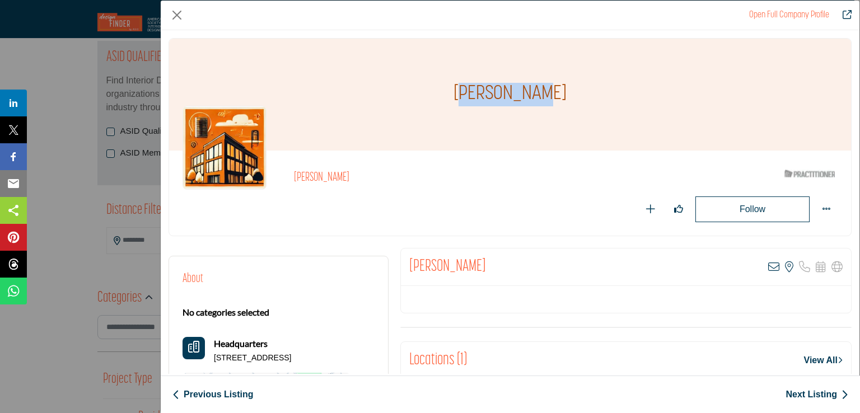
drag, startPoint x: 468, startPoint y: 93, endPoint x: 521, endPoint y: 89, distance: 53.4
click at [550, 88] on h1 "[PERSON_NAME]" at bounding box center [509, 95] width 113 height 112
drag, startPoint x: 464, startPoint y: 93, endPoint x: 546, endPoint y: 90, distance: 82.3
click at [546, 90] on h1 "[PERSON_NAME]" at bounding box center [509, 95] width 113 height 112
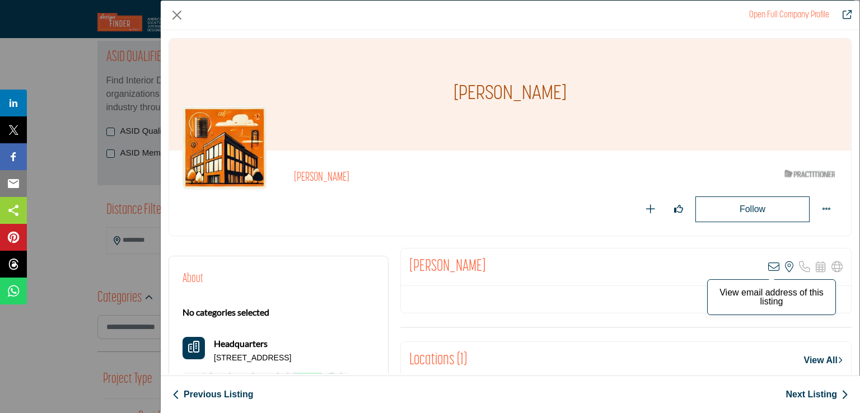
click at [768, 268] on icon "Company Data Modal" at bounding box center [773, 266] width 11 height 11
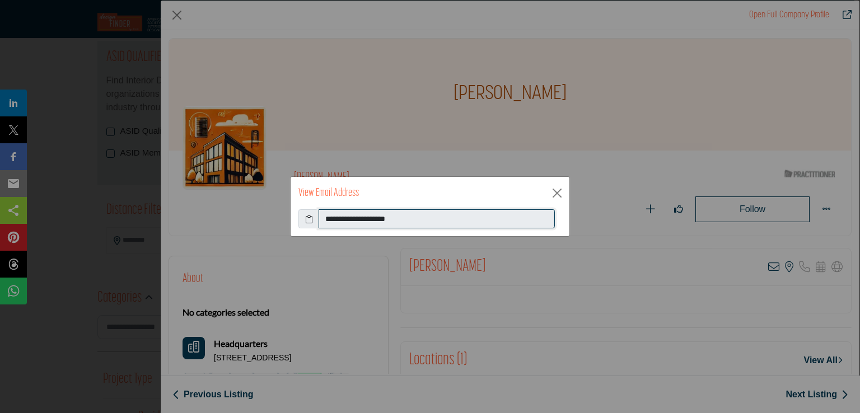
click at [335, 219] on input "**********" at bounding box center [436, 218] width 236 height 19
click at [556, 194] on button "Close" at bounding box center [557, 193] width 17 height 17
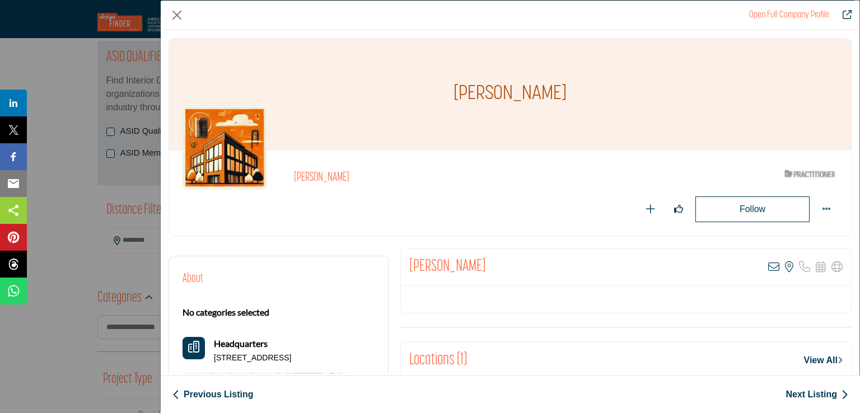
drag, startPoint x: 213, startPoint y: 358, endPoint x: 356, endPoint y: 357, distance: 142.7
click at [291, 357] on p "3217 Westchester Ave, 77845-7911, USA" at bounding box center [252, 358] width 77 height 11
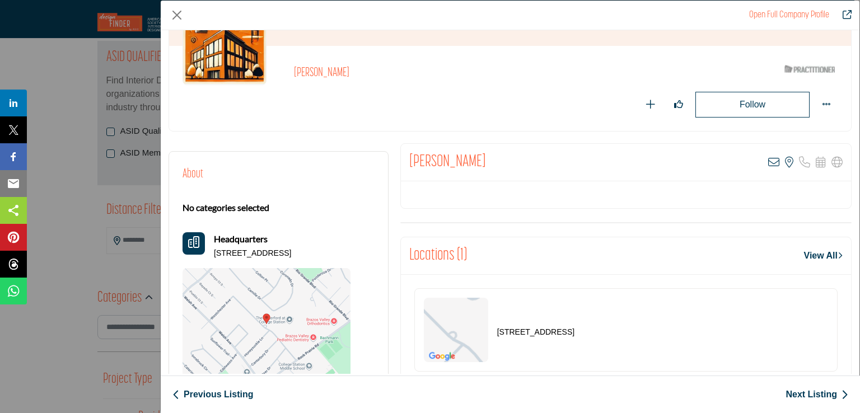
scroll to position [112, 0]
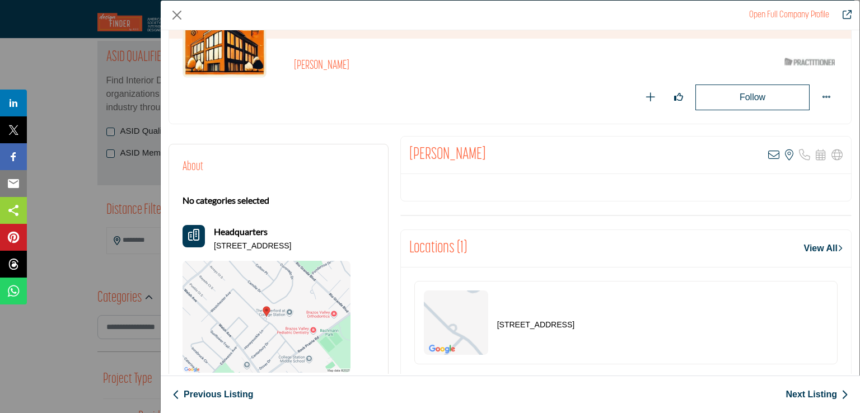
click at [802, 399] on link "Next Listing" at bounding box center [816, 394] width 63 height 13
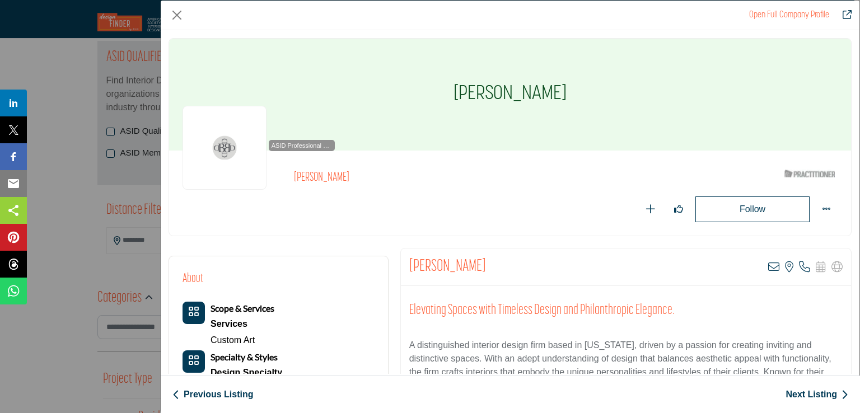
drag, startPoint x: 452, startPoint y: 95, endPoint x: 560, endPoint y: 93, distance: 108.0
click at [560, 93] on h1 "[PERSON_NAME]" at bounding box center [509, 95] width 113 height 112
click at [772, 264] on icon "Company Data Modal" at bounding box center [773, 266] width 11 height 11
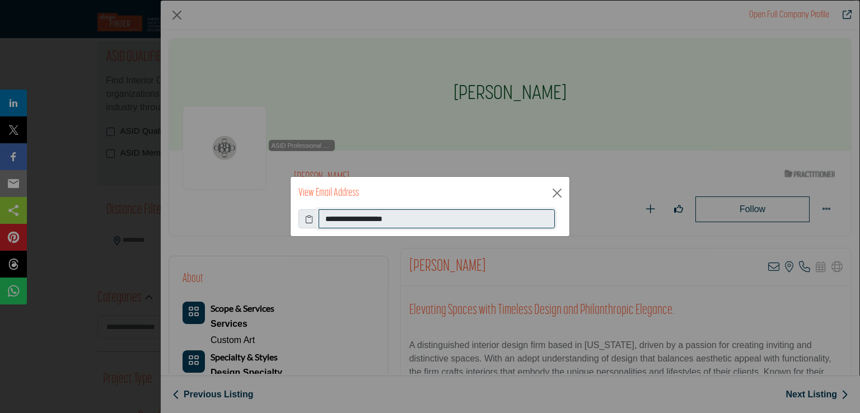
click at [358, 221] on input "**********" at bounding box center [436, 218] width 236 height 19
click at [561, 189] on button "Close" at bounding box center [557, 193] width 17 height 17
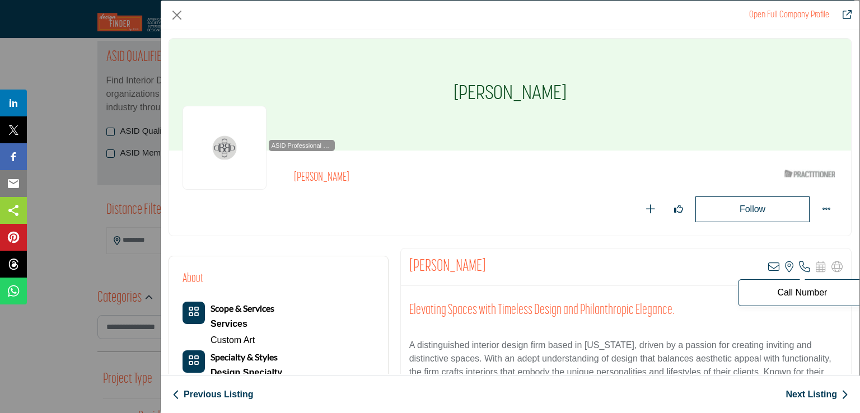
click at [799, 261] on icon "Company Data Modal" at bounding box center [804, 266] width 11 height 11
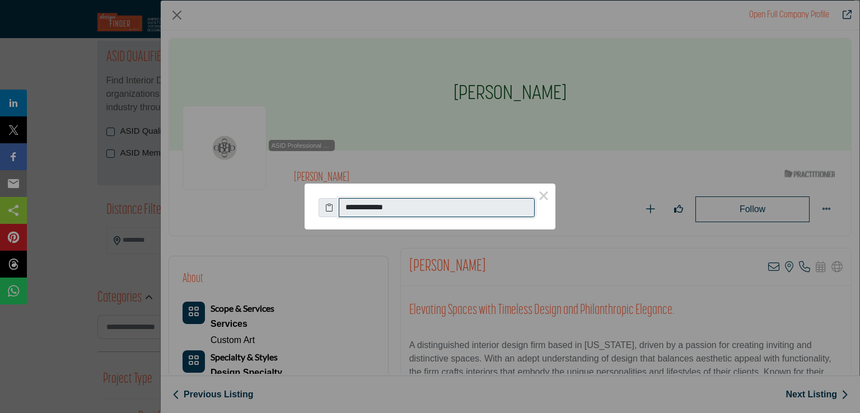
click at [394, 208] on input "**********" at bounding box center [437, 207] width 196 height 19
click at [543, 191] on button "×" at bounding box center [544, 196] width 24 height 24
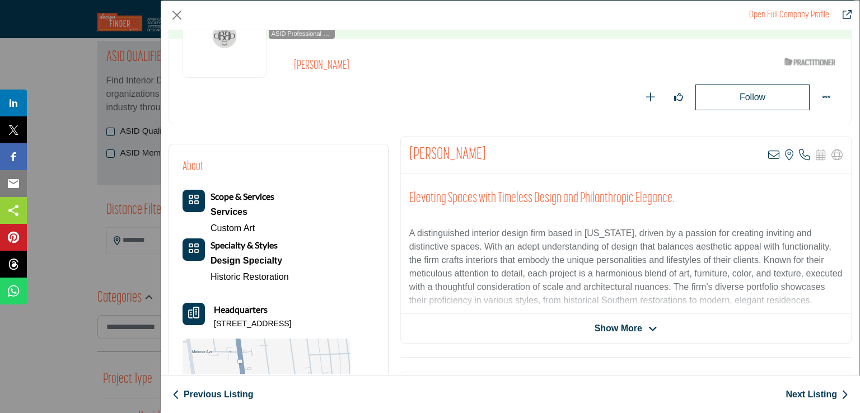
drag, startPoint x: 214, startPoint y: 323, endPoint x: 352, endPoint y: 324, distance: 137.1
click at [291, 324] on p "3210 Hawthorne Ave, 23222-2519, USA" at bounding box center [252, 323] width 77 height 11
click at [795, 392] on link "Next Listing" at bounding box center [816, 394] width 63 height 13
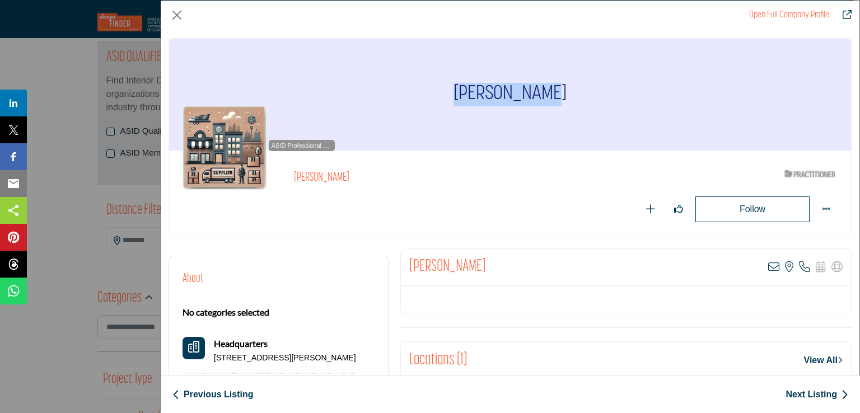
drag, startPoint x: 461, startPoint y: 90, endPoint x: 554, endPoint y: 89, distance: 92.4
click at [554, 89] on h1 "[PERSON_NAME]" at bounding box center [509, 95] width 113 height 112
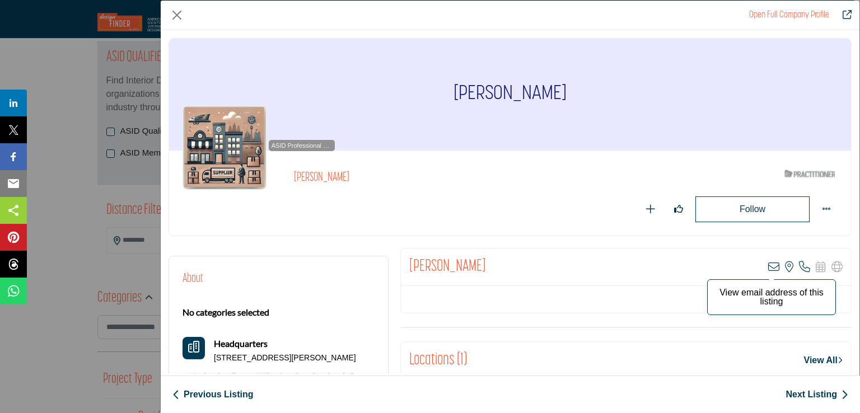
click at [768, 270] on icon "Company Data Modal" at bounding box center [773, 266] width 11 height 11
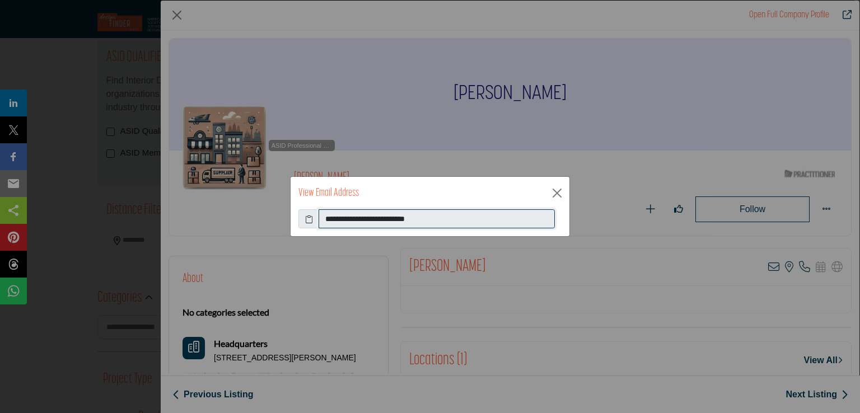
click at [372, 217] on input "**********" at bounding box center [436, 218] width 236 height 19
click at [554, 195] on button "Close" at bounding box center [557, 193] width 17 height 17
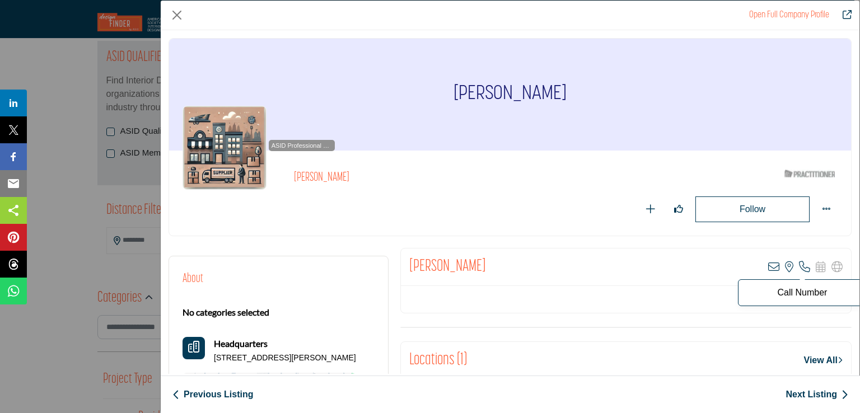
click at [799, 268] on icon "Company Data Modal" at bounding box center [804, 266] width 11 height 11
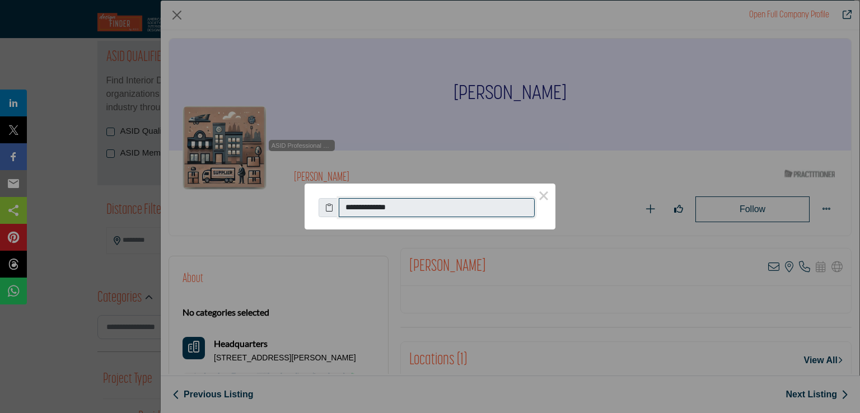
click at [390, 208] on input "**********" at bounding box center [437, 207] width 196 height 19
click at [550, 200] on button "×" at bounding box center [544, 196] width 24 height 24
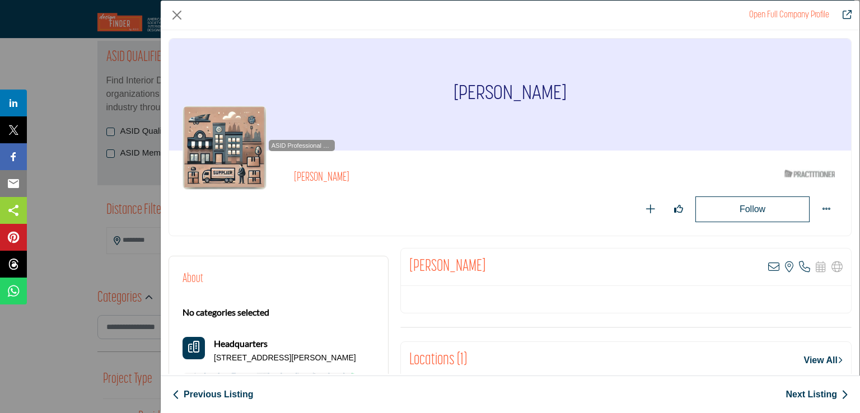
drag, startPoint x: 214, startPoint y: 357, endPoint x: 329, endPoint y: 354, distance: 114.8
click at [329, 354] on p "1663 Soniat St, 70115-4957, USA" at bounding box center [285, 358] width 142 height 11
click at [791, 395] on link "Next Listing" at bounding box center [816, 394] width 63 height 13
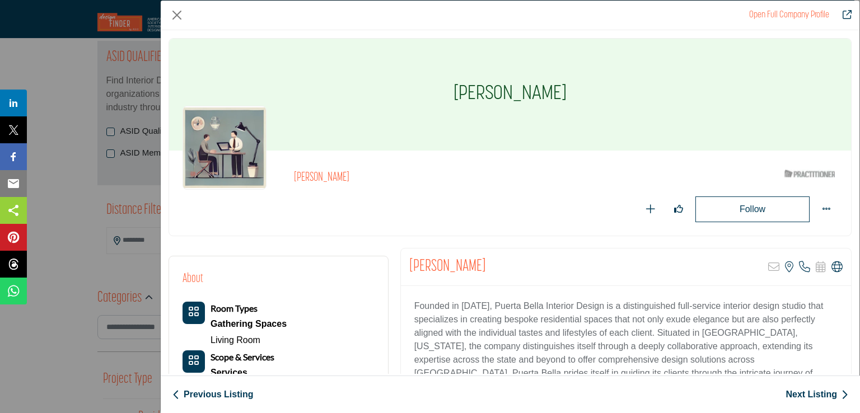
drag, startPoint x: 457, startPoint y: 94, endPoint x: 557, endPoint y: 92, distance: 100.8
click at [557, 92] on h1 "[PERSON_NAME]" at bounding box center [509, 95] width 113 height 112
click at [799, 265] on icon "Company Data Modal" at bounding box center [804, 266] width 11 height 11
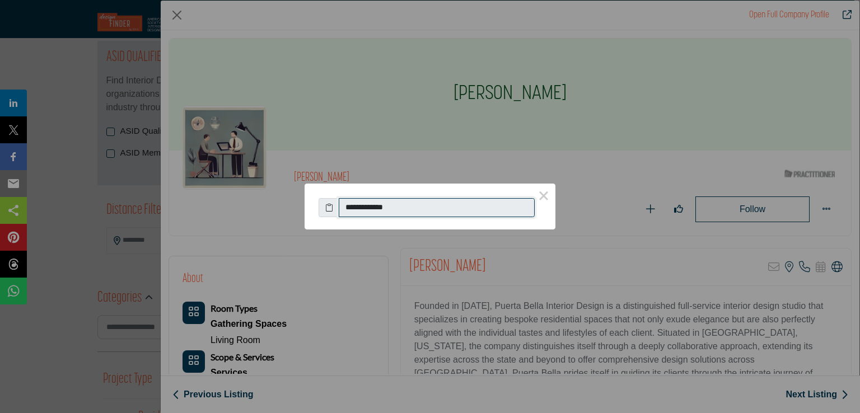
click at [377, 204] on input "**********" at bounding box center [437, 207] width 196 height 19
click at [545, 198] on button "×" at bounding box center [544, 196] width 24 height 24
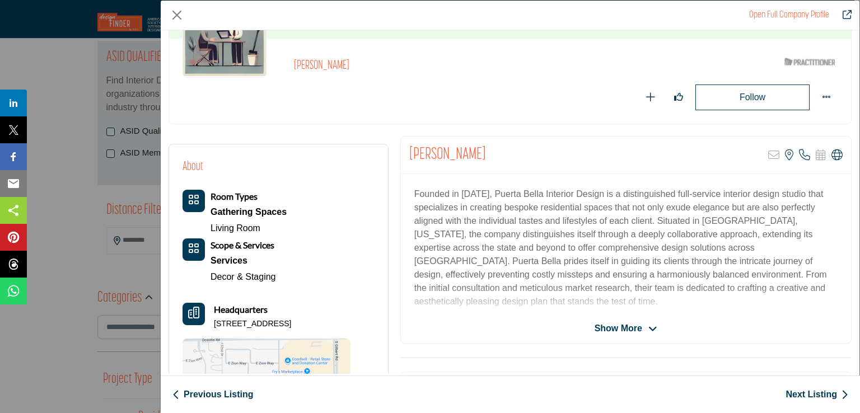
drag, startPoint x: 213, startPoint y: 322, endPoint x: 340, endPoint y: 324, distance: 127.1
click at [340, 324] on div "Headquarters 2717 E Glacier Pl, 85249-3298, USA" at bounding box center [266, 316] width 168 height 27
click at [796, 395] on link "Next Listing" at bounding box center [816, 394] width 63 height 13
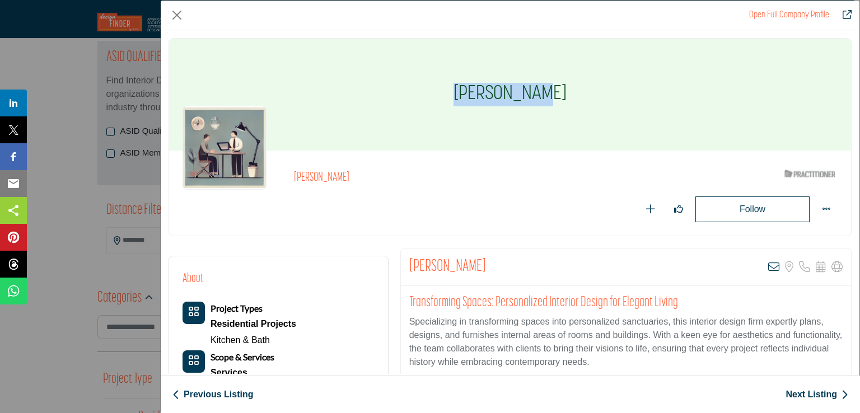
drag, startPoint x: 466, startPoint y: 89, endPoint x: 547, endPoint y: 87, distance: 81.2
click at [547, 87] on h1 "[PERSON_NAME]" at bounding box center [509, 95] width 113 height 112
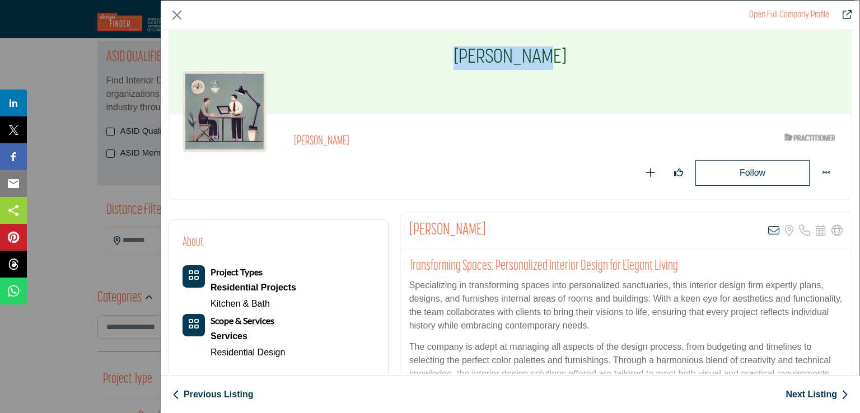
scroll to position [56, 0]
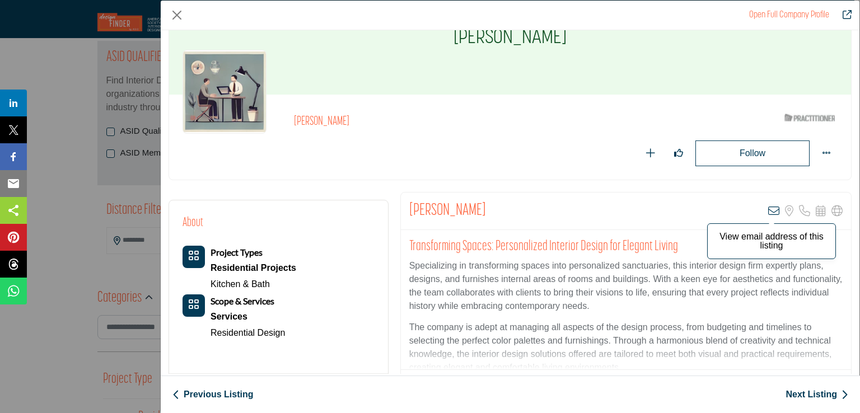
click at [768, 209] on icon "Company Data Modal" at bounding box center [773, 210] width 11 height 11
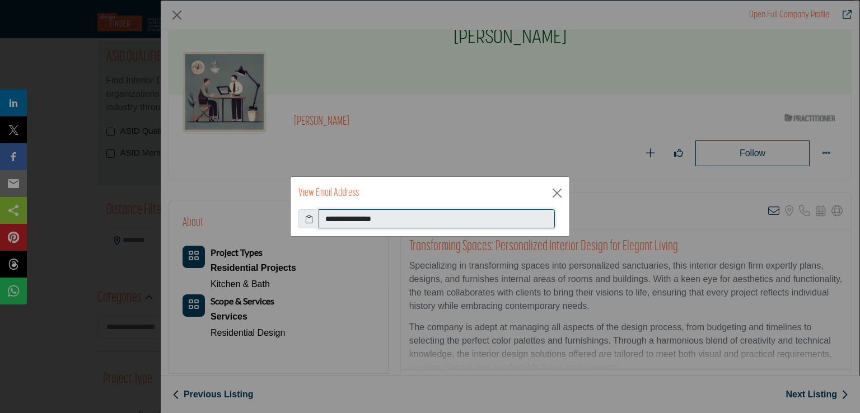
click at [375, 226] on input "**********" at bounding box center [436, 218] width 236 height 19
click at [376, 224] on input "**********" at bounding box center [436, 218] width 236 height 19
click at [378, 218] on input "**********" at bounding box center [436, 218] width 236 height 19
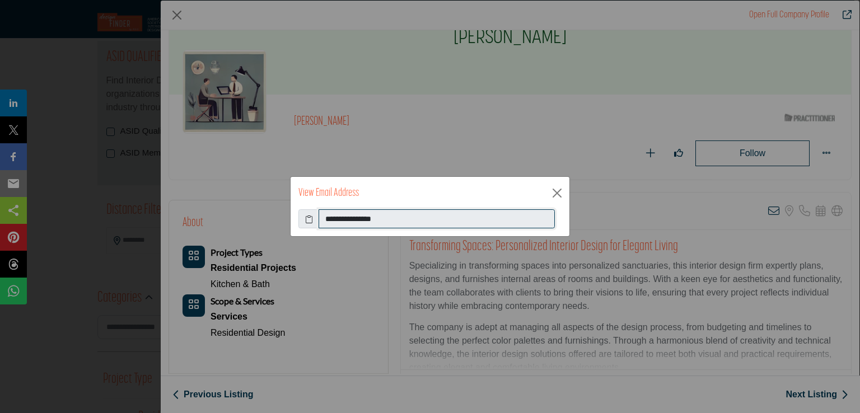
click at [378, 218] on input "**********" at bounding box center [436, 218] width 236 height 19
click at [556, 194] on button "Close" at bounding box center [557, 193] width 17 height 17
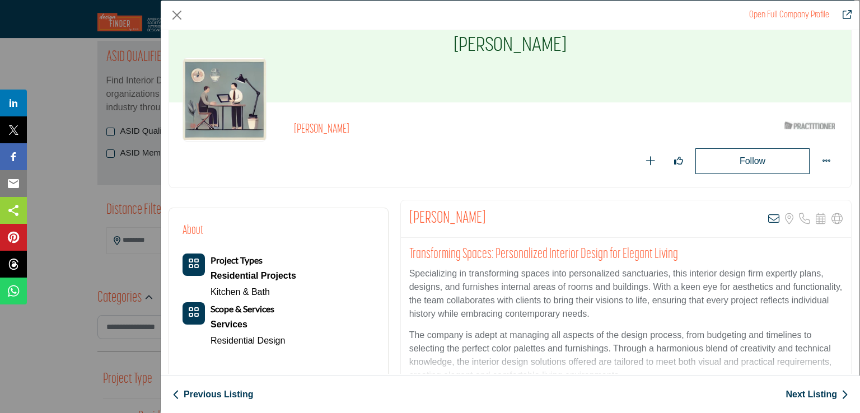
scroll to position [0, 0]
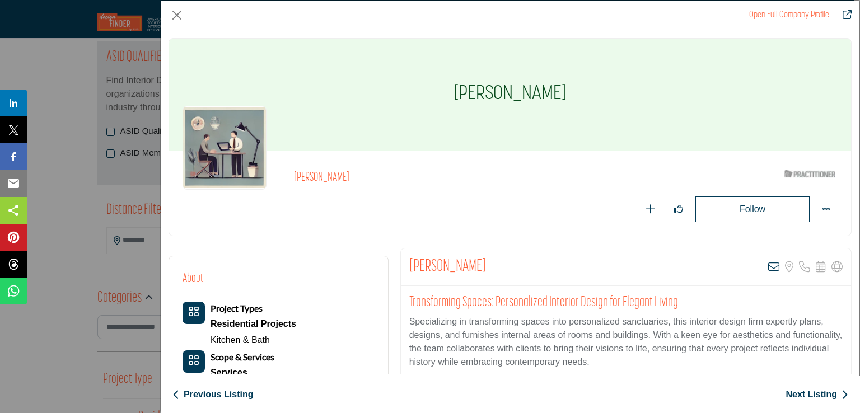
click at [802, 394] on link "Next Listing" at bounding box center [816, 394] width 63 height 13
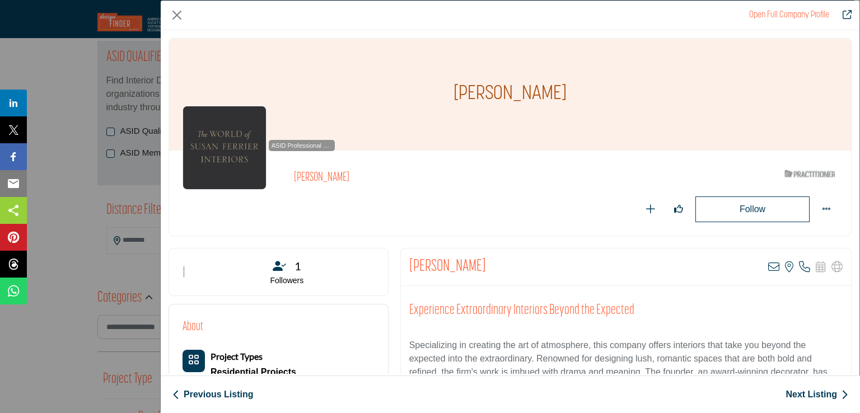
click at [490, 90] on h1 "[PERSON_NAME]" at bounding box center [509, 95] width 113 height 112
click at [768, 266] on icon "Company Data Modal" at bounding box center [773, 266] width 11 height 11
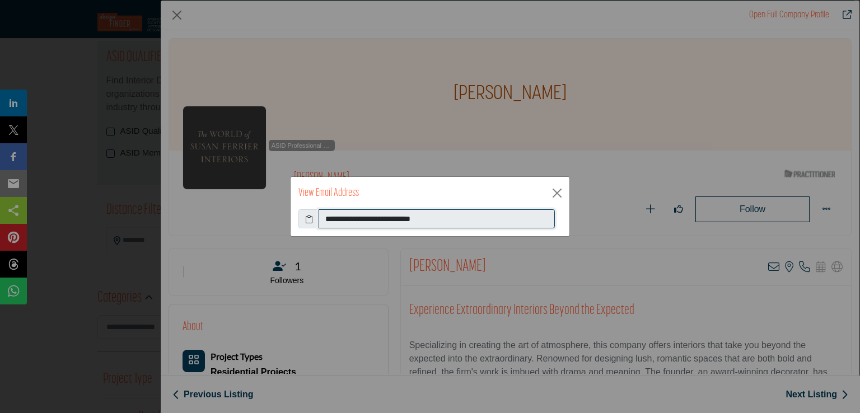
click at [352, 218] on input "**********" at bounding box center [436, 218] width 236 height 19
click at [556, 195] on button "Close" at bounding box center [557, 193] width 17 height 17
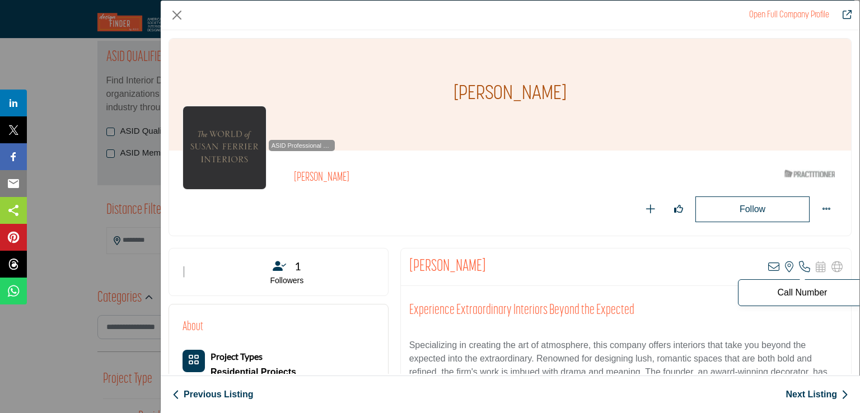
click at [799, 265] on icon "Company Data Modal" at bounding box center [804, 266] width 11 height 11
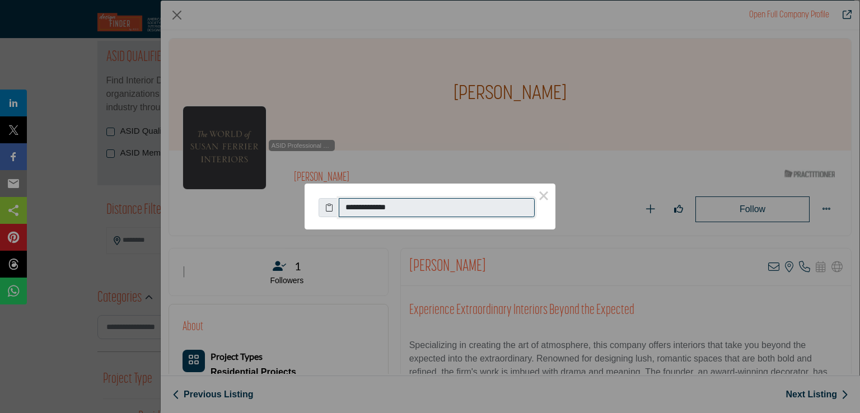
click at [369, 204] on input "**********" at bounding box center [437, 207] width 196 height 19
click at [549, 195] on button "×" at bounding box center [544, 196] width 24 height 24
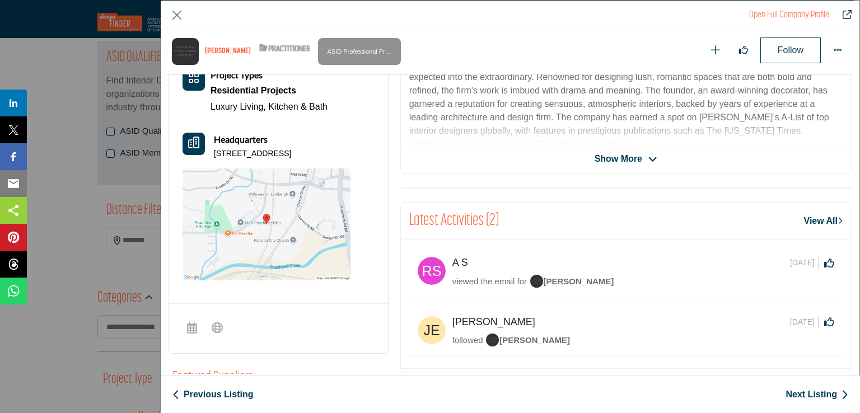
scroll to position [269, 0]
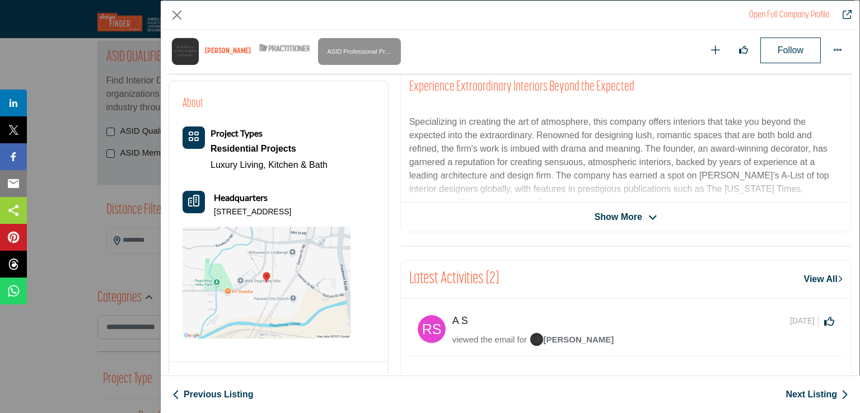
drag, startPoint x: 213, startPoint y: 212, endPoint x: 240, endPoint y: 218, distance: 26.9
click at [240, 218] on p "425 Peachtree Hills Ave NE Ste 12B, 30305-4554, USA" at bounding box center [252, 212] width 77 height 11
click at [229, 215] on p "425 Peachtree Hills Ave NE Ste 12B, 30305-4554, USA" at bounding box center [252, 212] width 77 height 11
drag, startPoint x: 213, startPoint y: 211, endPoint x: 248, endPoint y: 218, distance: 36.0
click at [248, 218] on p "425 Peachtree Hills Ave NE Ste 12B, 30305-4554, USA" at bounding box center [252, 212] width 77 height 11
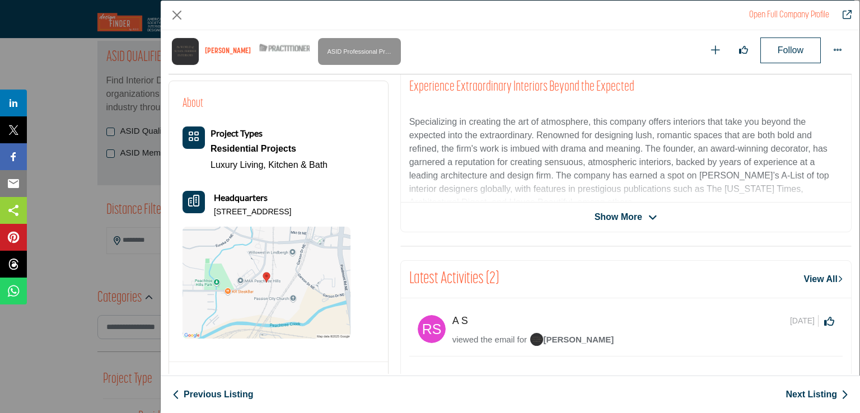
click at [795, 395] on link "Next Listing" at bounding box center [816, 394] width 63 height 13
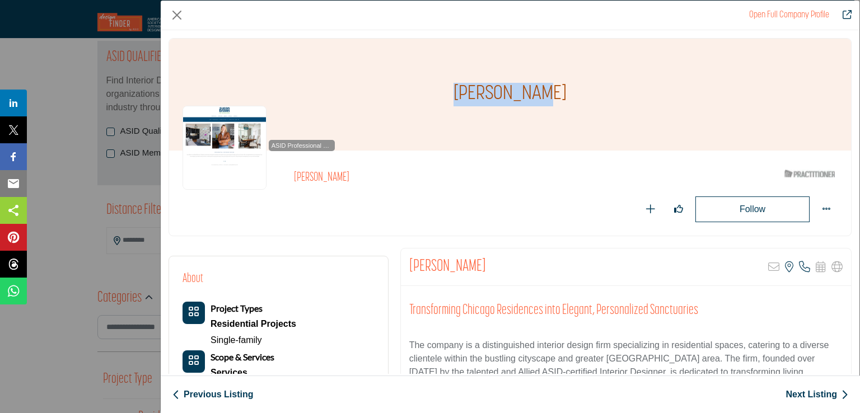
drag, startPoint x: 465, startPoint y: 90, endPoint x: 549, endPoint y: 90, distance: 84.0
click at [549, 90] on h1 "[PERSON_NAME]" at bounding box center [509, 95] width 113 height 112
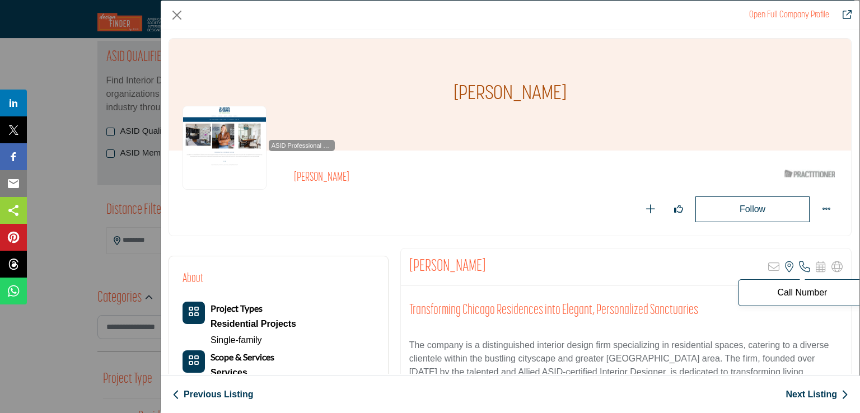
click at [803, 268] on icon "Company Data Modal" at bounding box center [804, 266] width 11 height 11
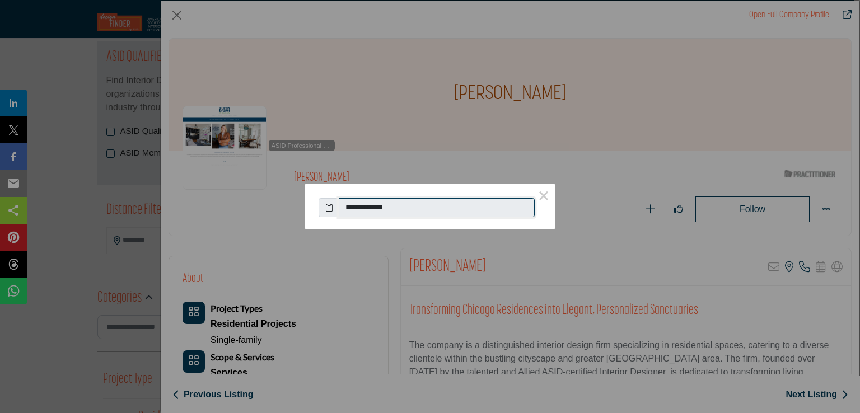
click at [386, 210] on input "**********" at bounding box center [437, 207] width 196 height 19
click at [545, 200] on button "×" at bounding box center [544, 196] width 24 height 24
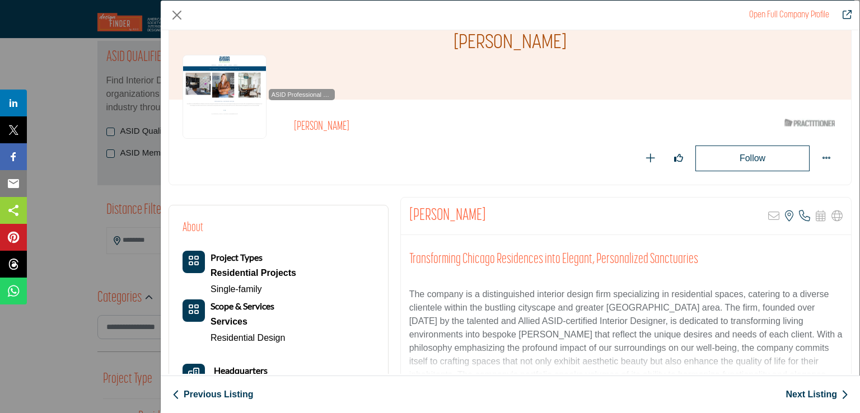
scroll to position [112, 0]
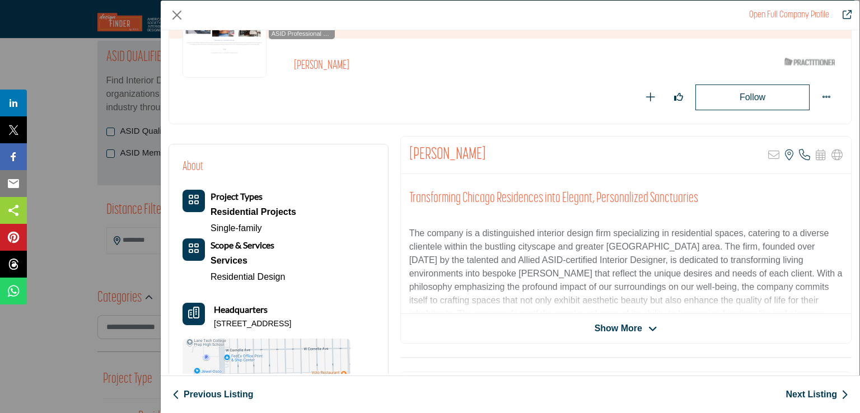
drag, startPoint x: 213, startPoint y: 323, endPoint x: 334, endPoint y: 323, distance: 120.9
click at [334, 323] on div "Headquarters 3336 N Bell Ave, 60618-6204, USA" at bounding box center [266, 316] width 168 height 27
click at [812, 397] on link "Next Listing" at bounding box center [816, 394] width 63 height 13
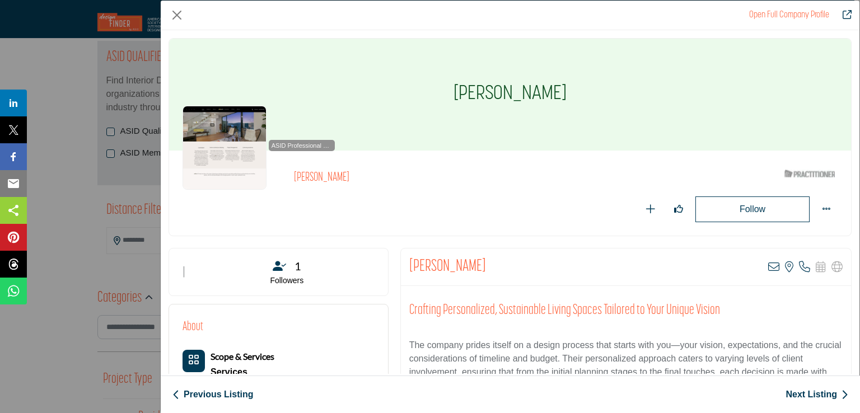
click at [495, 90] on h1 "[PERSON_NAME]" at bounding box center [509, 95] width 113 height 112
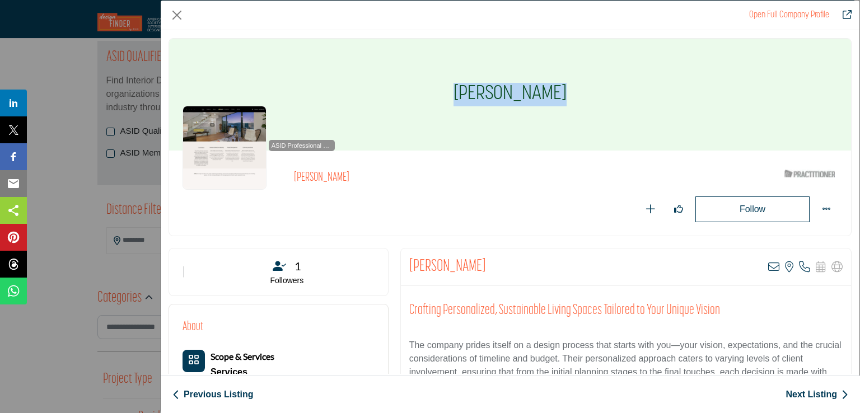
click at [495, 90] on h1 "[PERSON_NAME]" at bounding box center [509, 95] width 113 height 112
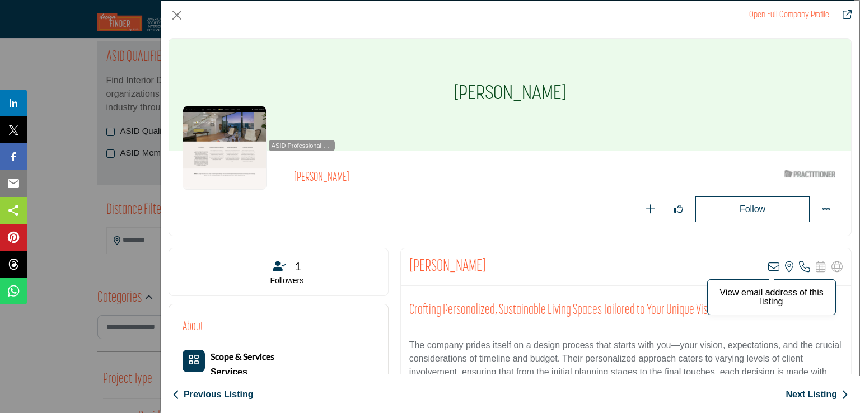
click at [768, 265] on icon "Company Data Modal" at bounding box center [773, 266] width 11 height 11
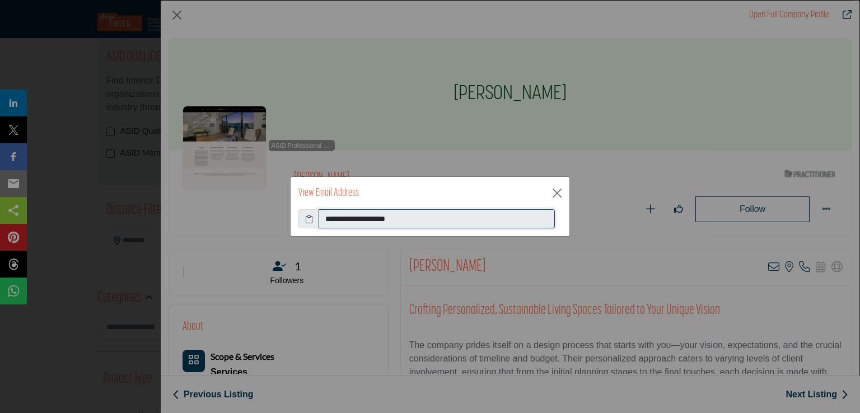
click at [360, 215] on input "**********" at bounding box center [436, 218] width 236 height 19
click at [556, 191] on button "Close" at bounding box center [557, 193] width 17 height 17
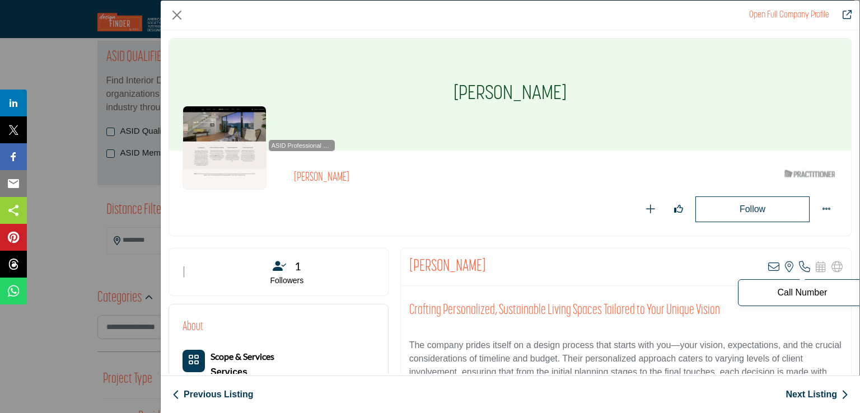
click at [799, 269] on icon "Company Data Modal" at bounding box center [804, 266] width 11 height 11
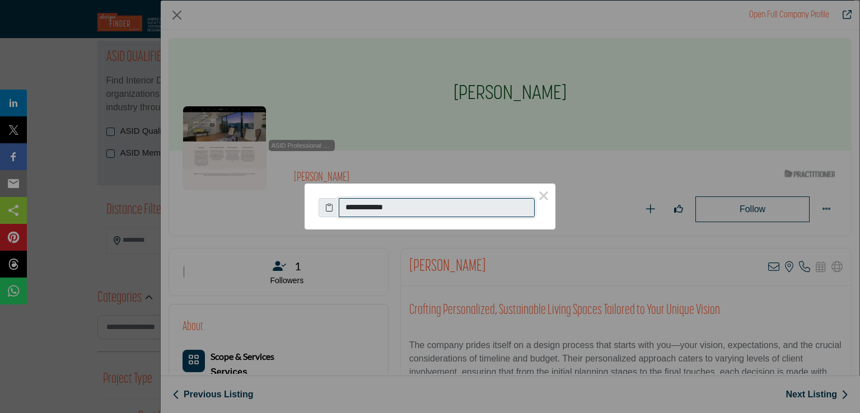
click at [377, 207] on input "**********" at bounding box center [437, 207] width 196 height 19
click at [547, 192] on button "×" at bounding box center [544, 196] width 24 height 24
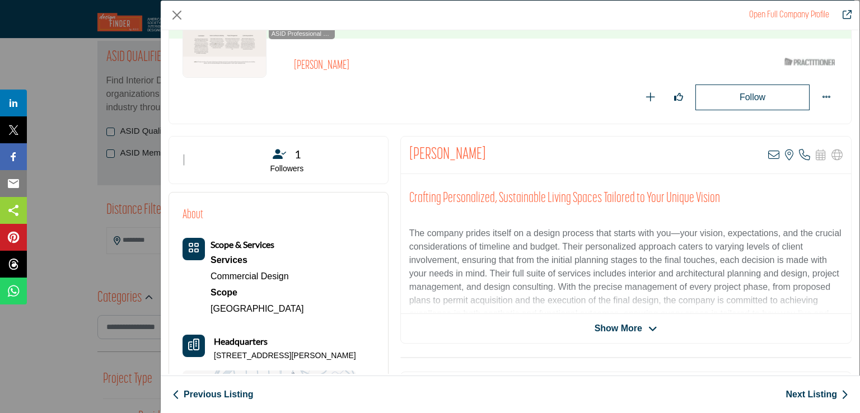
scroll to position [168, 0]
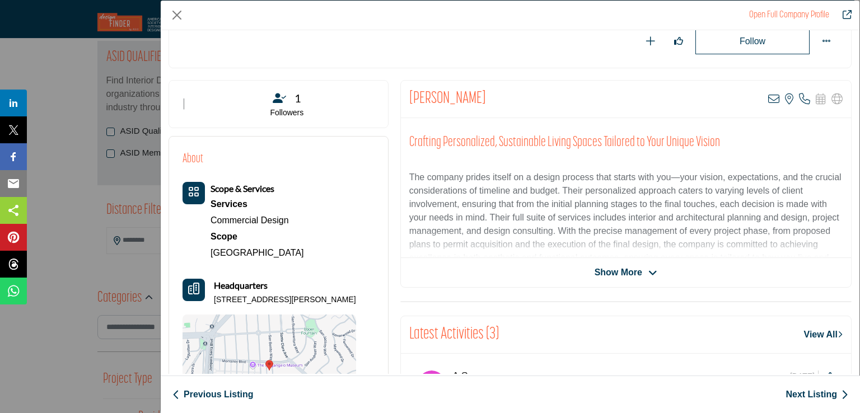
drag, startPoint x: 213, startPoint y: 298, endPoint x: 350, endPoint y: 299, distance: 137.1
click at [350, 299] on div "Headquarters 230 San Benito Way, 94127-2018, USA" at bounding box center [269, 292] width 174 height 27
click at [809, 394] on link "Next Listing" at bounding box center [816, 394] width 63 height 13
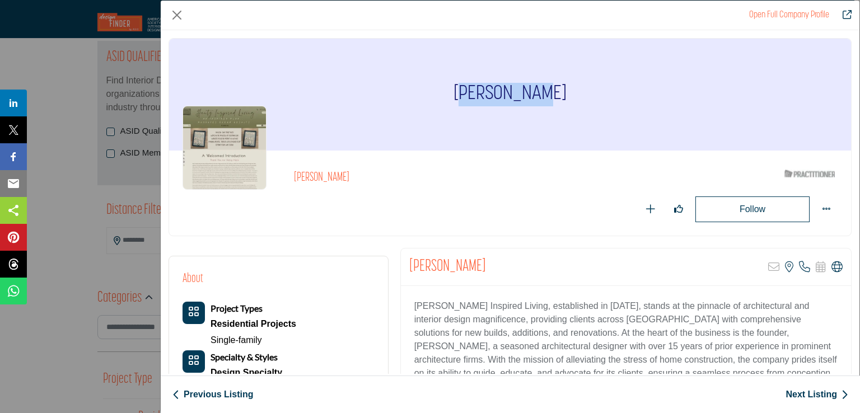
drag, startPoint x: 468, startPoint y: 92, endPoint x: 548, endPoint y: 91, distance: 80.1
click at [547, 91] on h1 "[PERSON_NAME]" at bounding box center [509, 95] width 113 height 112
click at [549, 90] on h1 "[PERSON_NAME]" at bounding box center [509, 95] width 113 height 112
drag, startPoint x: 465, startPoint y: 90, endPoint x: 552, endPoint y: 93, distance: 87.9
click at [552, 93] on div "[PERSON_NAME]" at bounding box center [510, 95] width 682 height 112
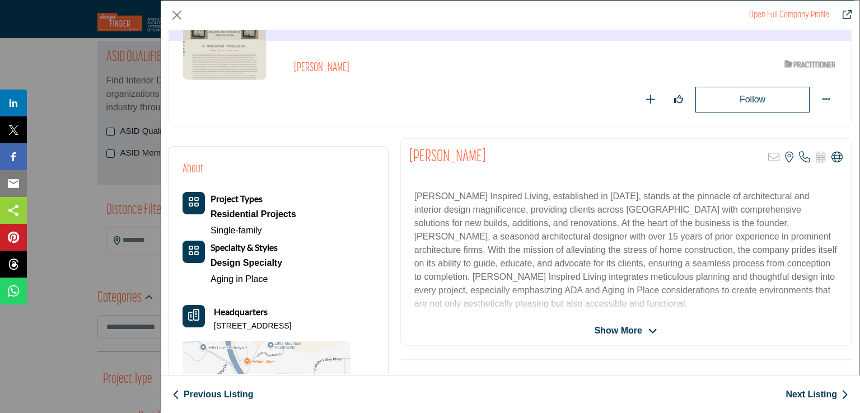
scroll to position [112, 0]
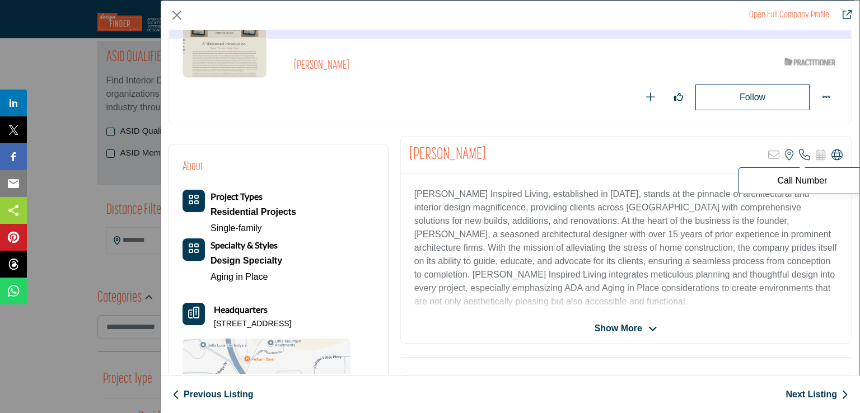
click at [799, 151] on icon "Company Data Modal" at bounding box center [804, 154] width 11 height 11
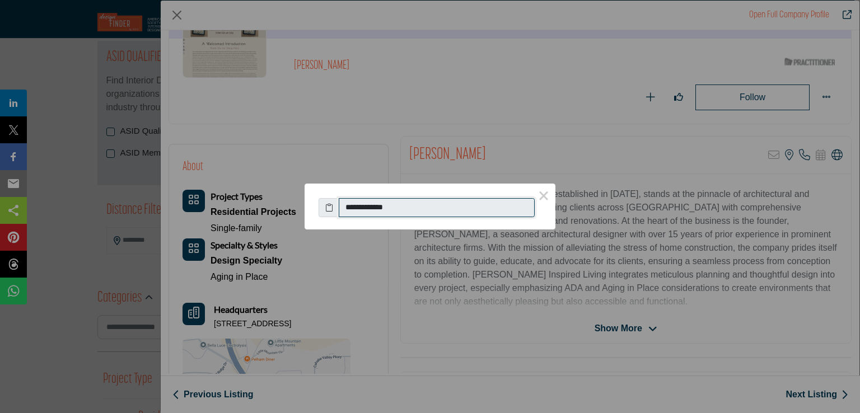
click at [382, 207] on input "**********" at bounding box center [437, 207] width 196 height 19
click at [541, 196] on button "×" at bounding box center [544, 196] width 24 height 24
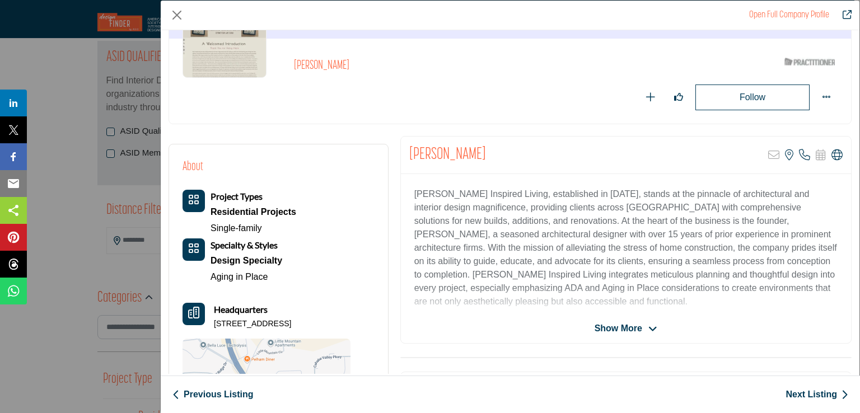
drag, startPoint x: 214, startPoint y: 322, endPoint x: 365, endPoint y: 325, distance: 150.6
click at [291, 325] on p "2169 Pelham Pkwy Ste C, 35124-1119, USA" at bounding box center [252, 323] width 77 height 11
click at [797, 395] on link "Next Listing" at bounding box center [816, 394] width 63 height 13
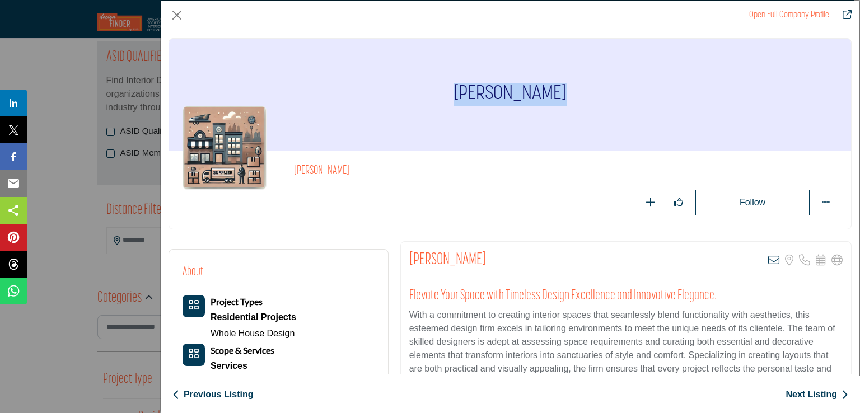
drag, startPoint x: 453, startPoint y: 88, endPoint x: 555, endPoint y: 92, distance: 102.5
click at [555, 92] on div "[PERSON_NAME]" at bounding box center [510, 95] width 682 height 112
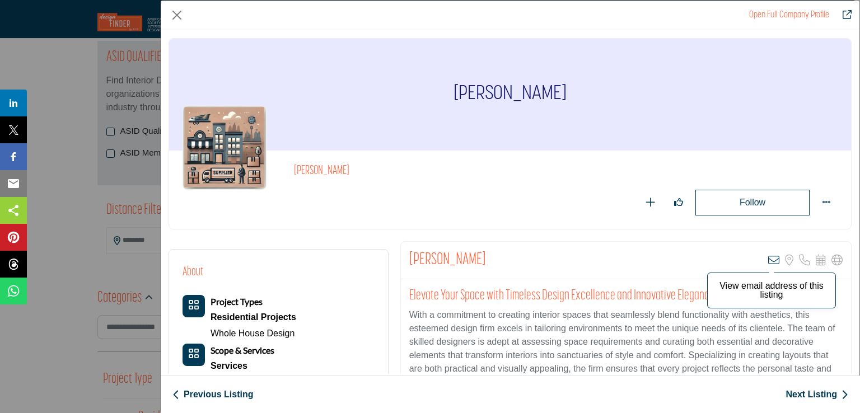
click at [771, 263] on icon "Company Data Modal" at bounding box center [773, 260] width 11 height 11
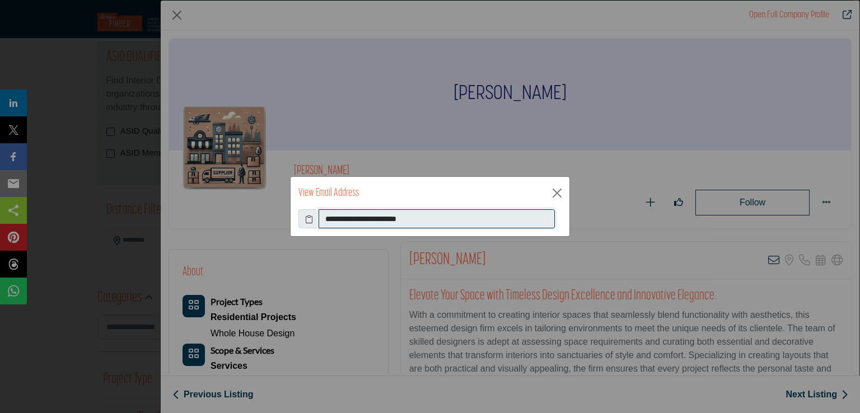
click at [369, 220] on input "**********" at bounding box center [436, 218] width 236 height 19
click at [562, 191] on button "Close" at bounding box center [557, 193] width 17 height 17
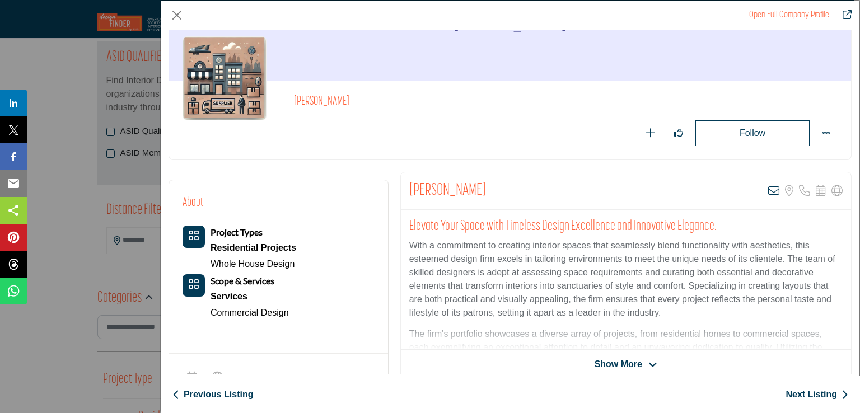
scroll to position [56, 0]
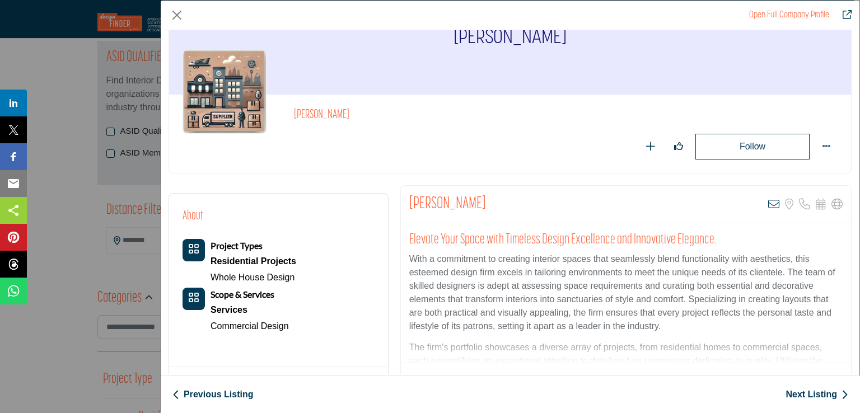
click at [817, 397] on link "Next Listing" at bounding box center [816, 394] width 63 height 13
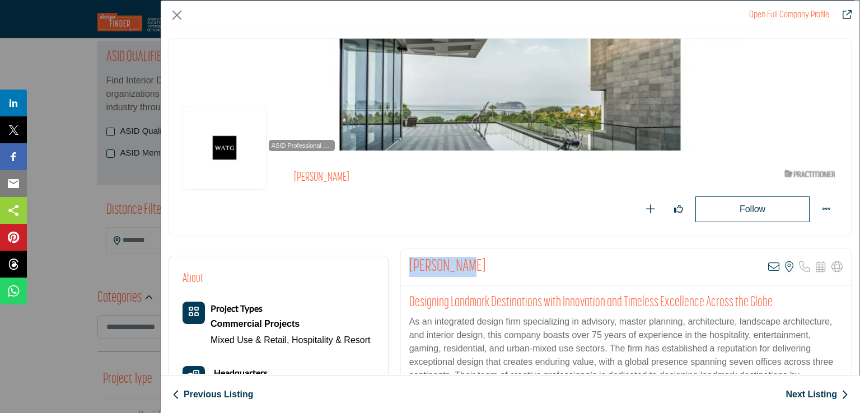
drag, startPoint x: 405, startPoint y: 261, endPoint x: 472, endPoint y: 265, distance: 66.8
click at [472, 265] on div "Susan Bruce View email address of this listing View the location of this listing" at bounding box center [626, 268] width 450 height 38
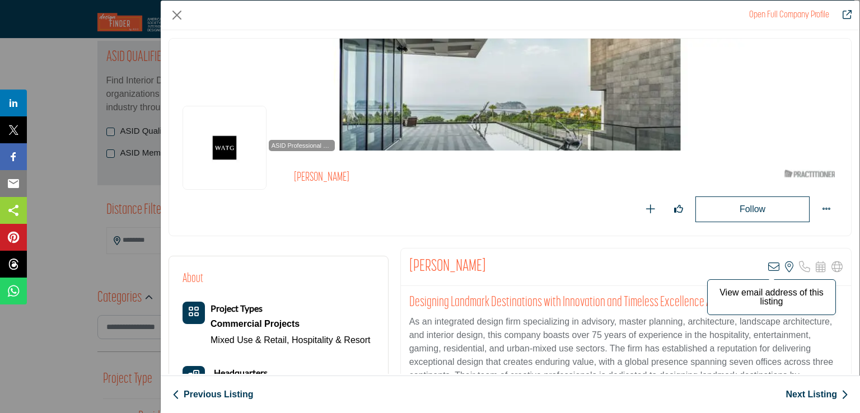
click at [772, 264] on icon "Company Data Modal" at bounding box center [773, 266] width 11 height 11
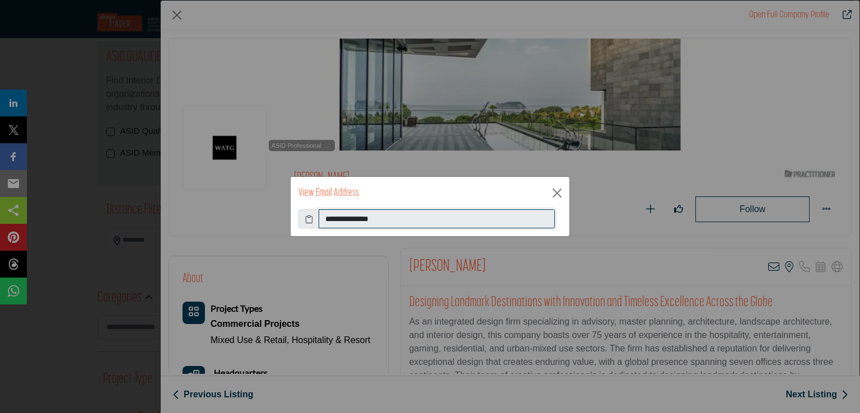
click at [365, 220] on input "**********" at bounding box center [436, 218] width 236 height 19
click at [562, 193] on button "Close" at bounding box center [557, 193] width 17 height 17
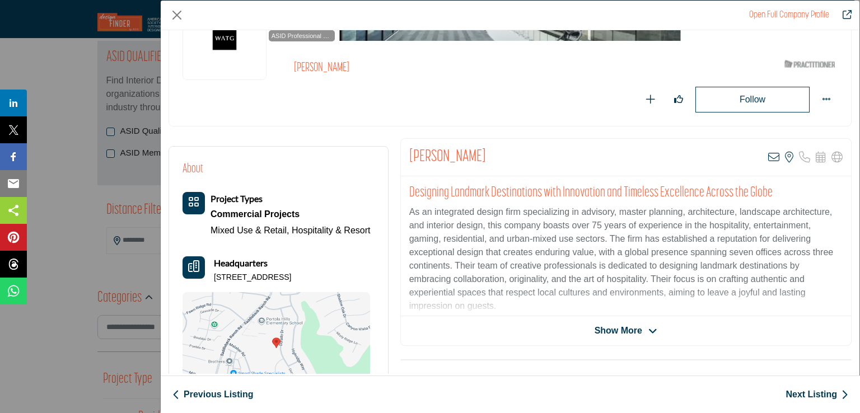
scroll to position [112, 0]
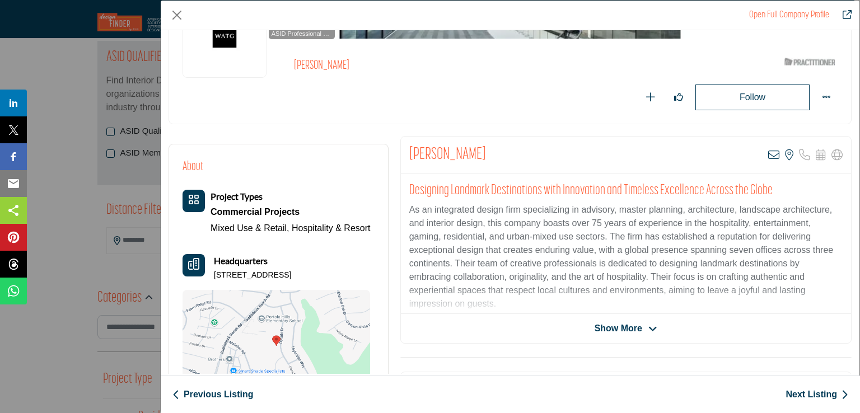
drag, startPoint x: 215, startPoint y: 274, endPoint x: 337, endPoint y: 276, distance: 122.0
click at [291, 276] on p "19541 Dorado Dr, 92679-1611, USA" at bounding box center [252, 275] width 77 height 11
click at [816, 397] on link "Next Listing" at bounding box center [816, 394] width 63 height 13
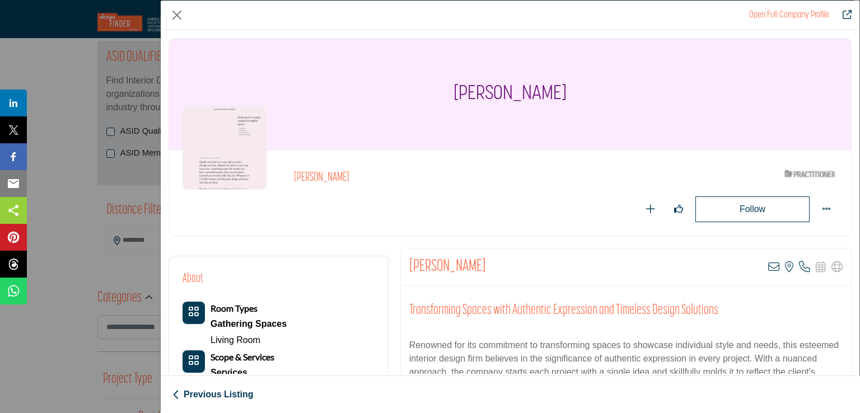
drag, startPoint x: 407, startPoint y: 263, endPoint x: 497, endPoint y: 272, distance: 90.6
click at [497, 272] on div "Susan Heitmann View email address of this listing View the location of this lis…" at bounding box center [626, 268] width 450 height 38
click at [768, 265] on icon "Company Data Modal" at bounding box center [773, 266] width 11 height 11
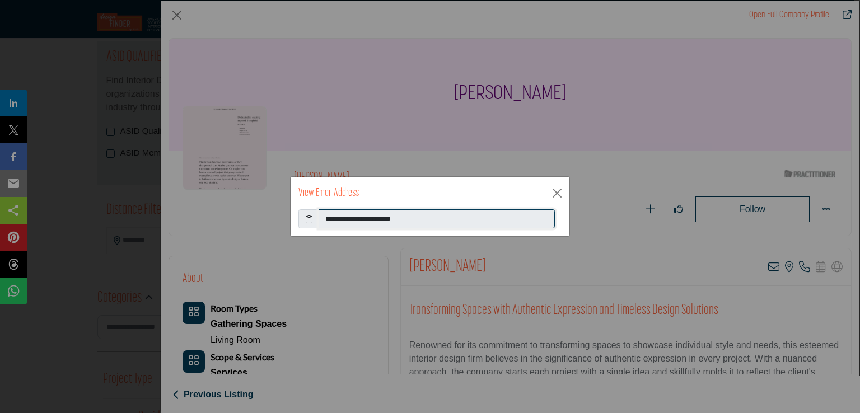
click at [386, 219] on input "**********" at bounding box center [436, 218] width 236 height 19
click at [563, 195] on button "Close" at bounding box center [557, 193] width 17 height 17
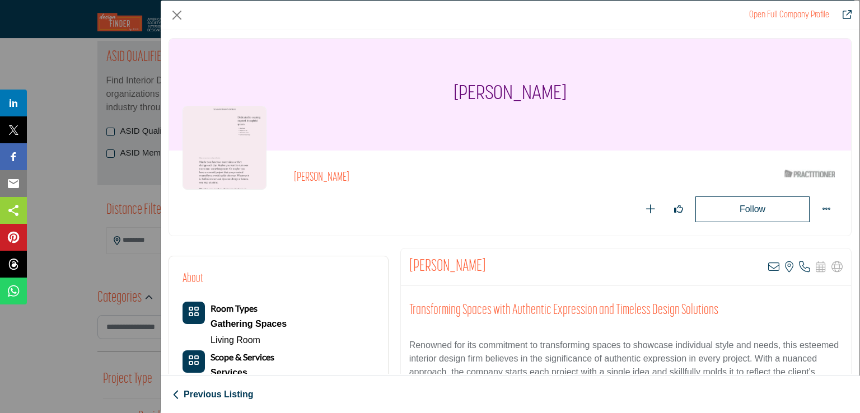
scroll to position [56, 0]
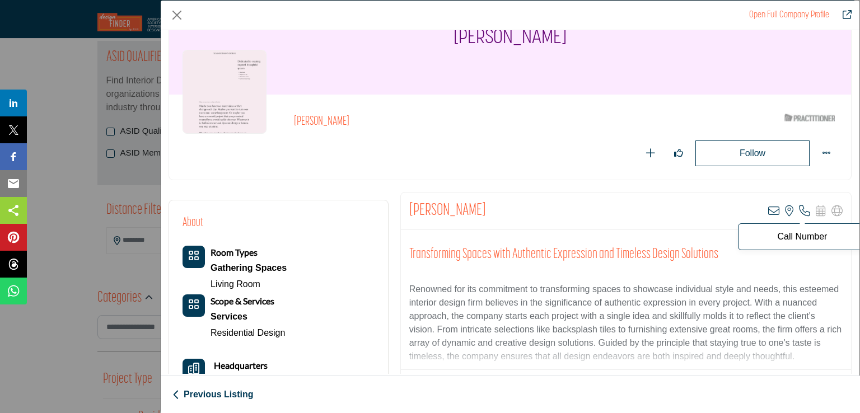
click at [799, 210] on icon "Company Data Modal" at bounding box center [804, 210] width 11 height 11
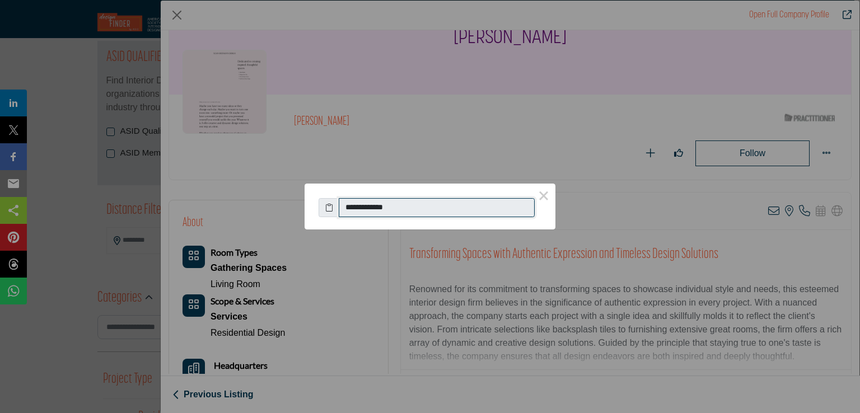
click at [370, 209] on input "**********" at bounding box center [437, 207] width 196 height 19
click at [542, 198] on button "×" at bounding box center [544, 196] width 24 height 24
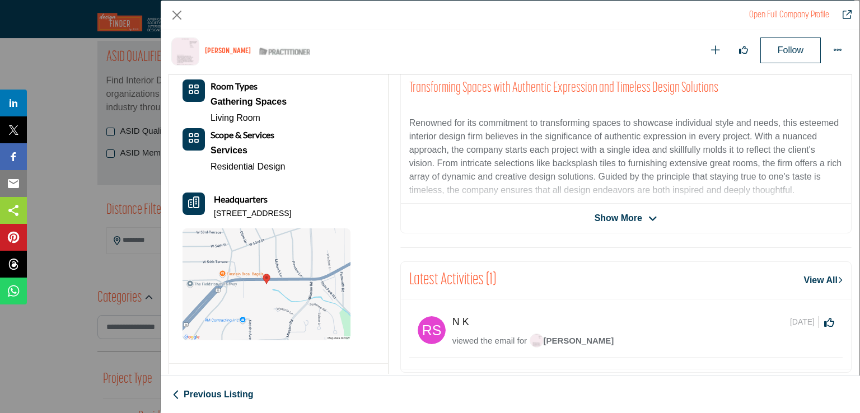
scroll to position [269, 0]
drag, startPoint x: 213, startPoint y: 213, endPoint x: 231, endPoint y: 221, distance: 19.0
click at [231, 218] on p "3715 Shawnee Mission Pkwy, 66205-2713, USA" at bounding box center [252, 212] width 77 height 11
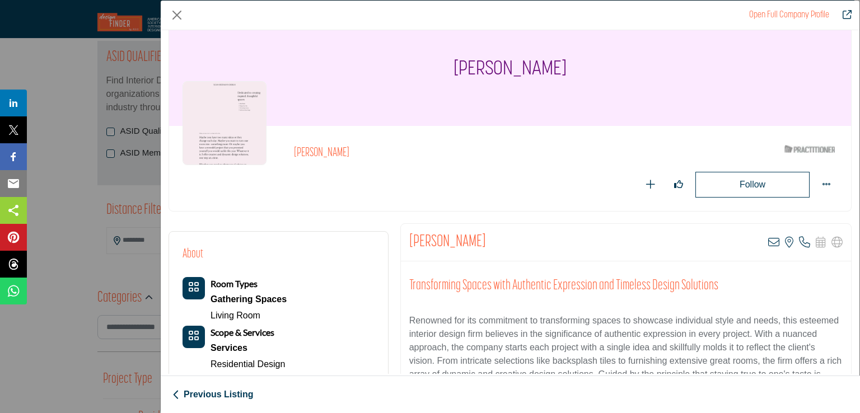
scroll to position [0, 0]
